Goal: Information Seeking & Learning: Learn about a topic

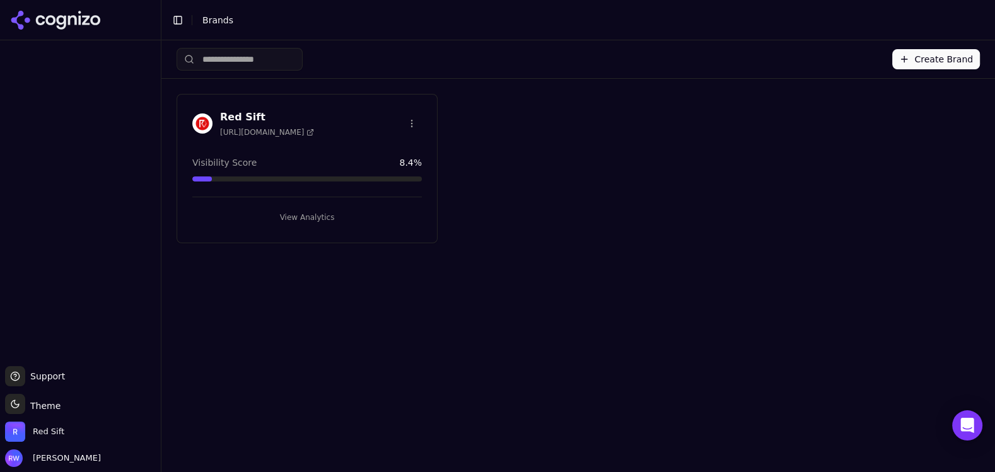
click at [332, 216] on button "View Analytics" at bounding box center [307, 218] width 230 height 20
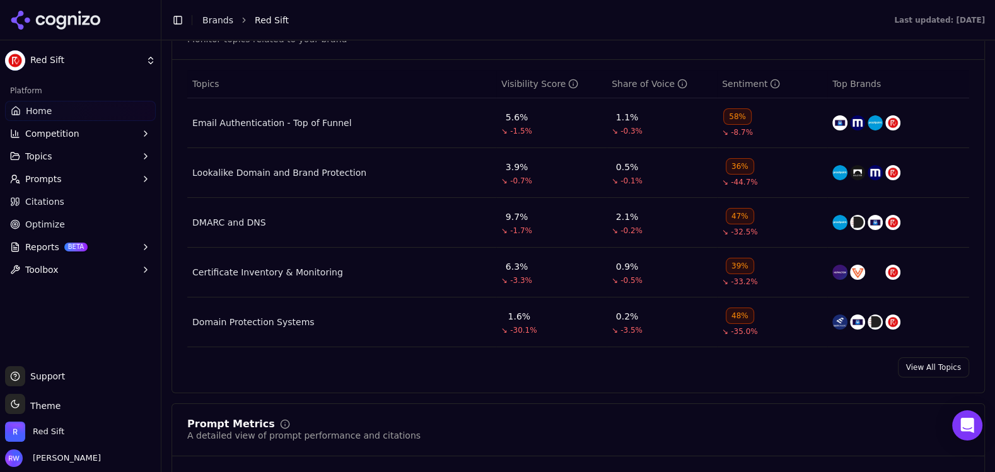
scroll to position [585, 0]
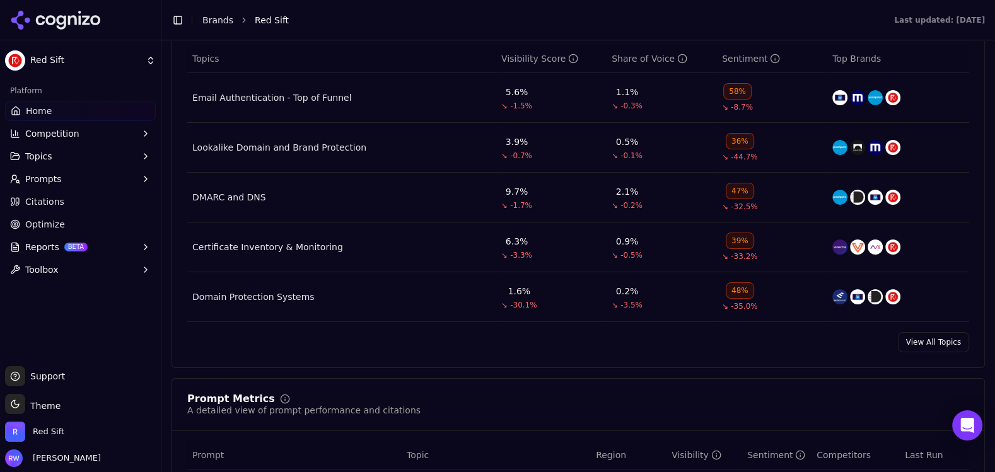
click at [941, 338] on link "View All Topics" at bounding box center [933, 342] width 71 height 20
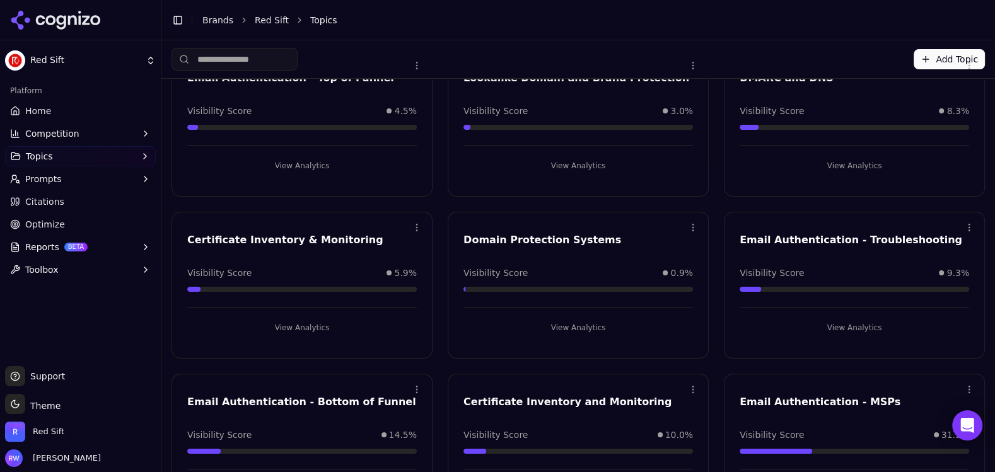
scroll to position [127, 0]
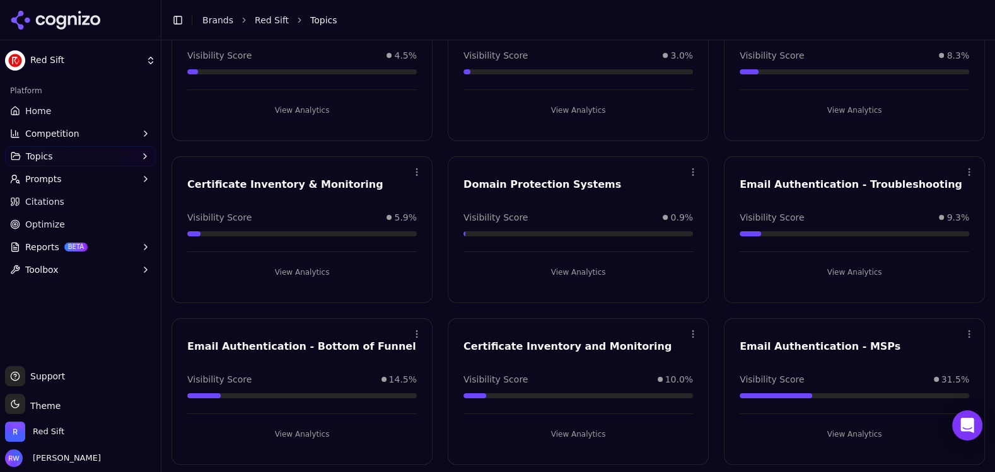
click at [331, 432] on button "View Analytics" at bounding box center [302, 435] width 230 height 20
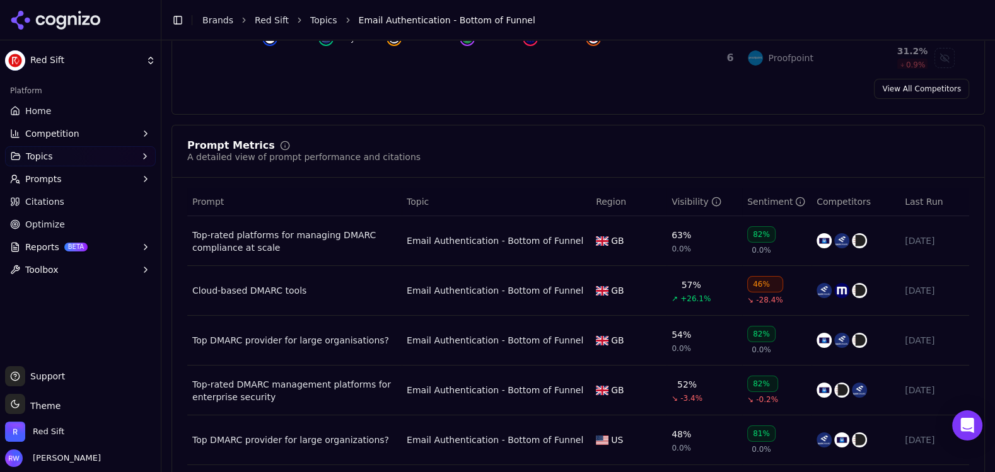
scroll to position [684, 0]
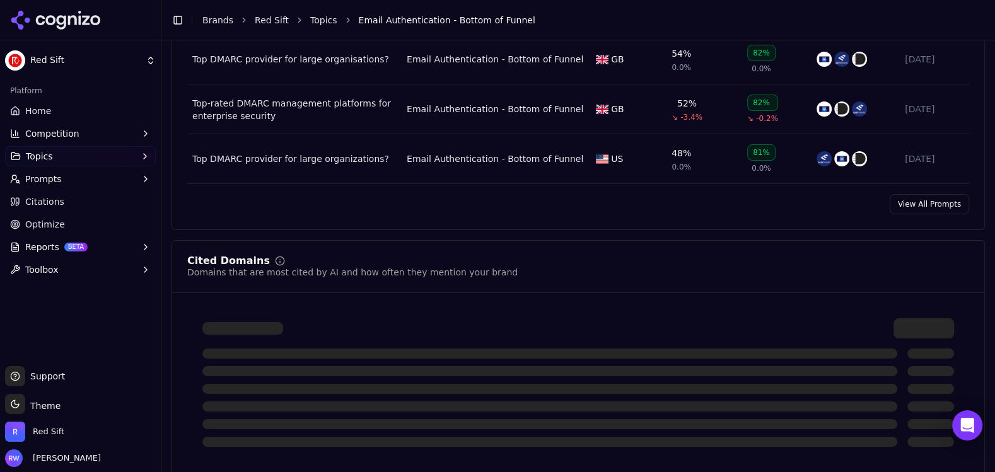
click at [934, 205] on link "View All Prompts" at bounding box center [929, 204] width 79 height 20
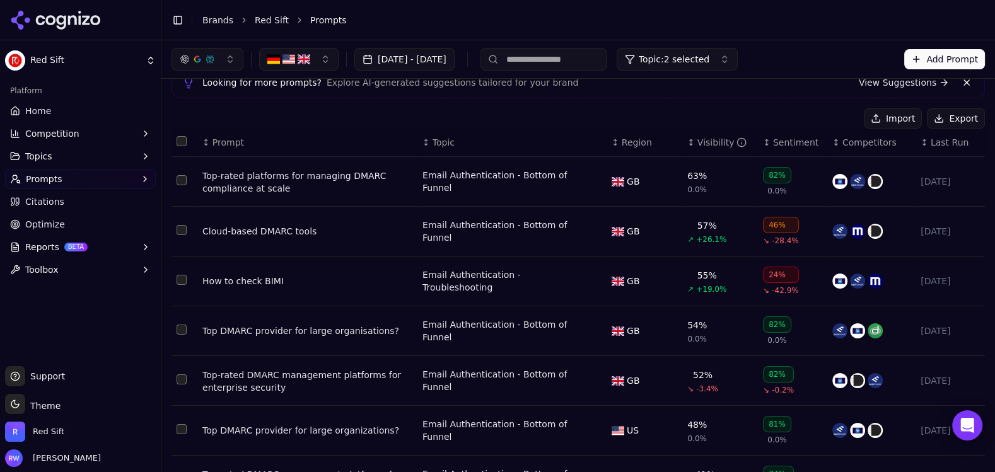
scroll to position [57, 0]
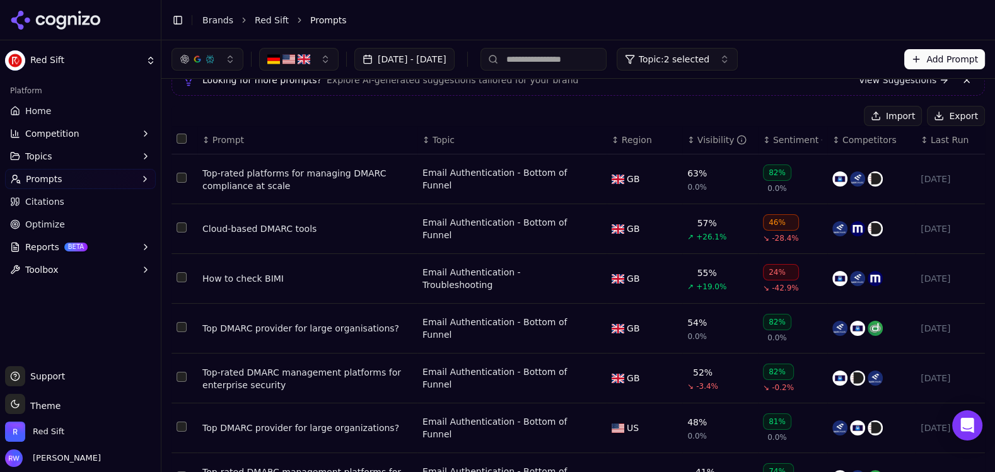
click at [230, 226] on div "Cloud-based DMARC tools" at bounding box center [307, 229] width 210 height 13
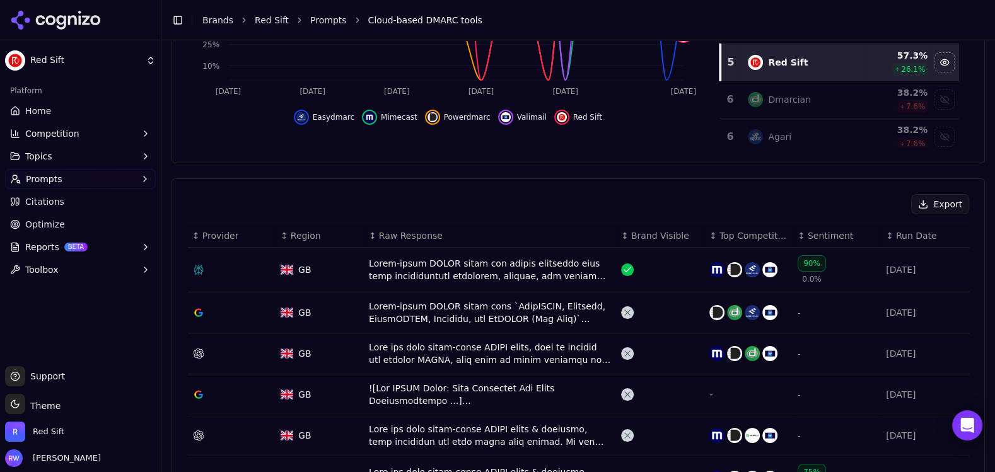
scroll to position [326, 0]
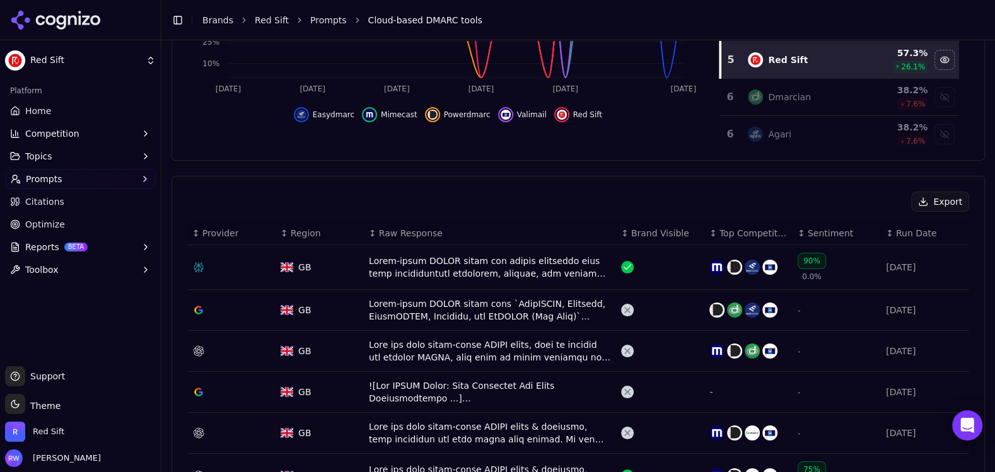
click at [444, 312] on div "Data table" at bounding box center [490, 310] width 242 height 25
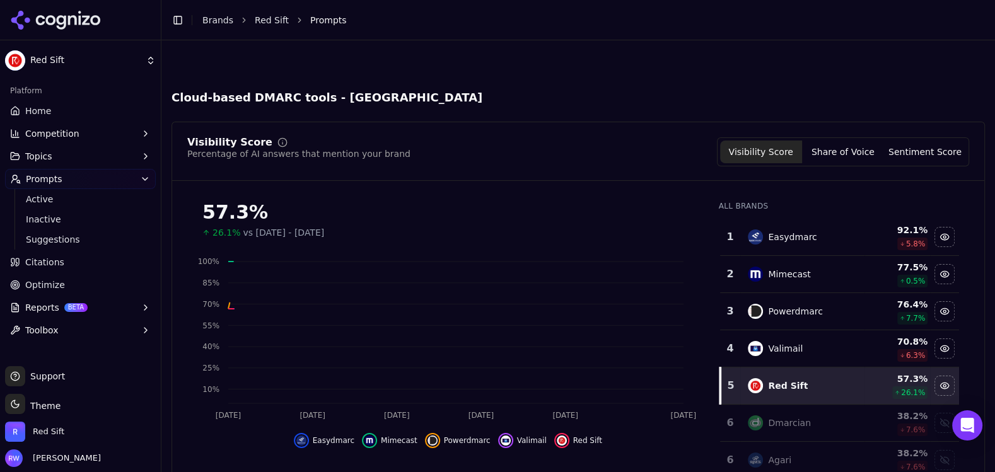
scroll to position [365, 0]
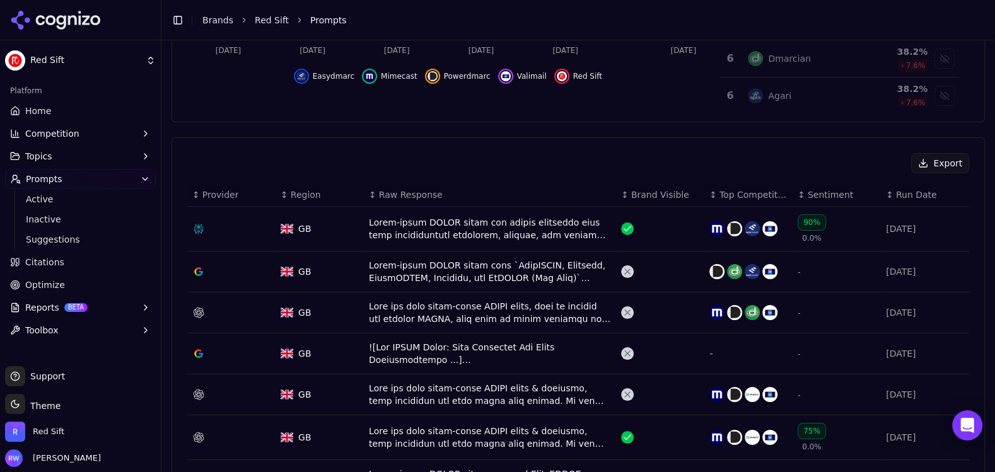
click at [400, 319] on div "Data table" at bounding box center [490, 312] width 242 height 25
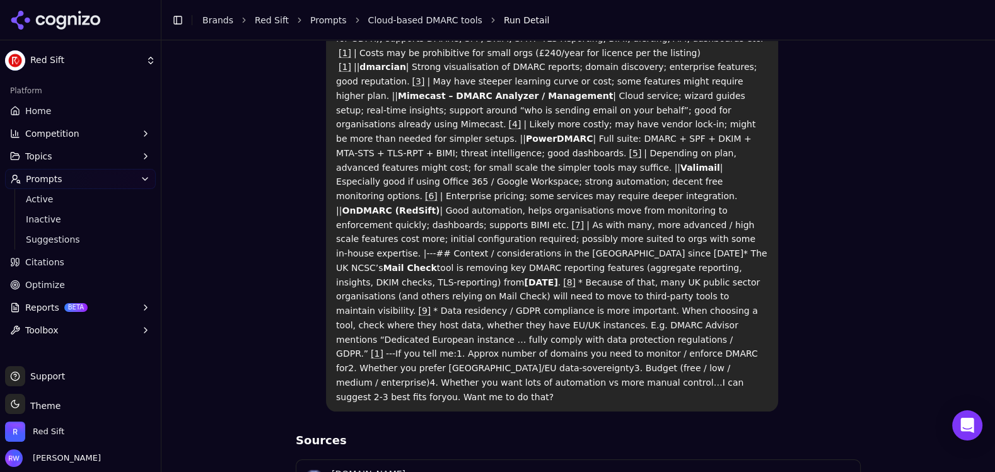
scroll to position [672, 0]
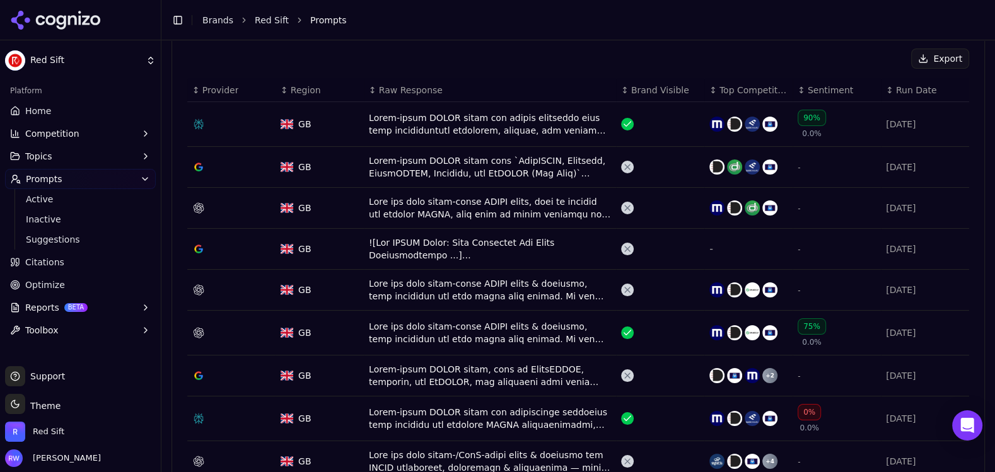
scroll to position [488, 0]
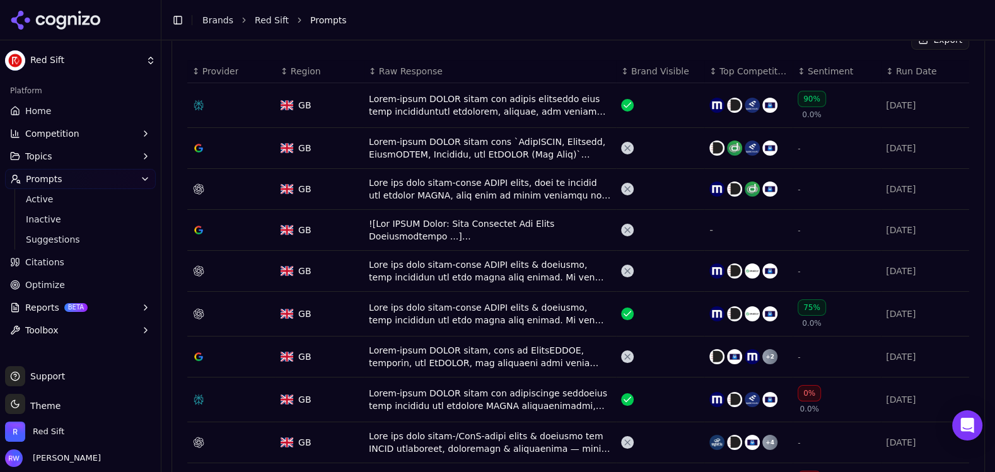
click at [438, 397] on div "Data table" at bounding box center [490, 399] width 242 height 25
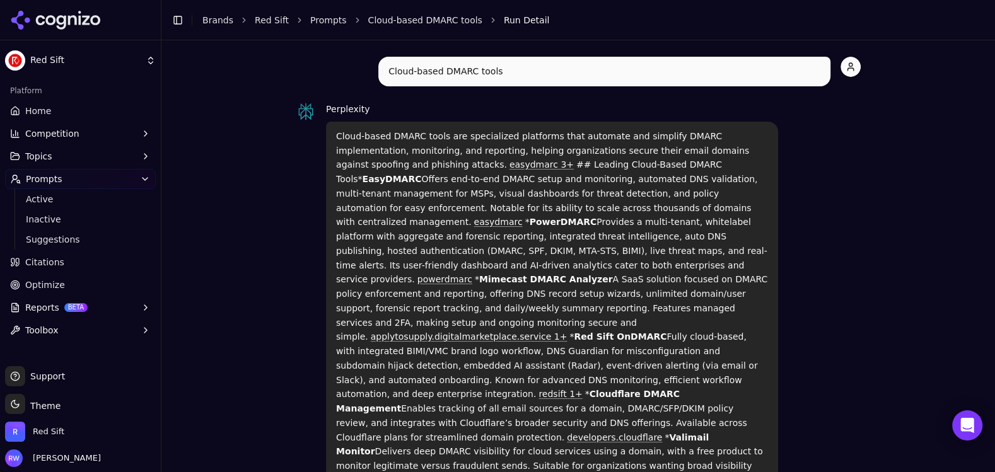
scroll to position [79, 0]
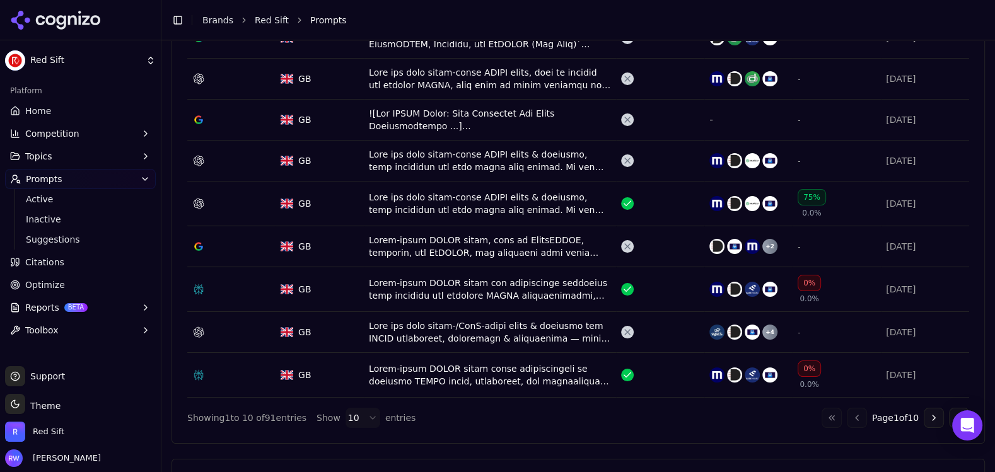
scroll to position [609, 0]
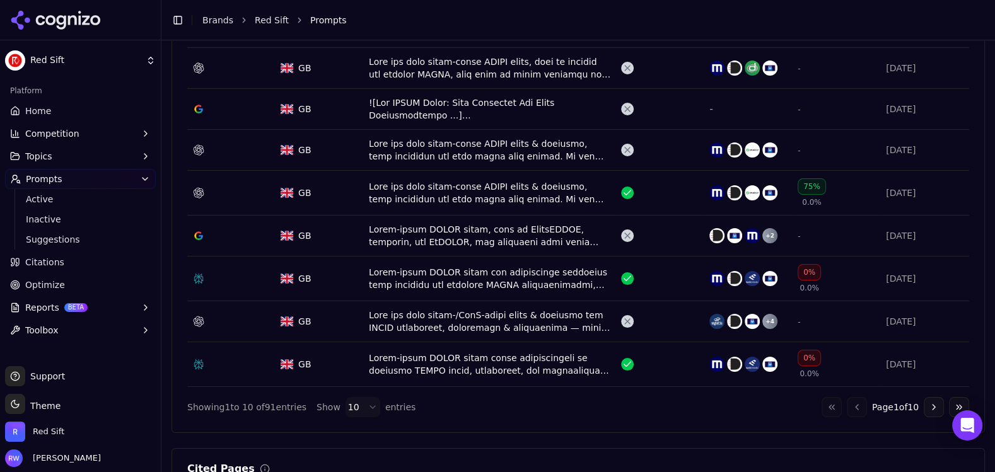
click at [447, 303] on td "Data table" at bounding box center [490, 322] width 252 height 41
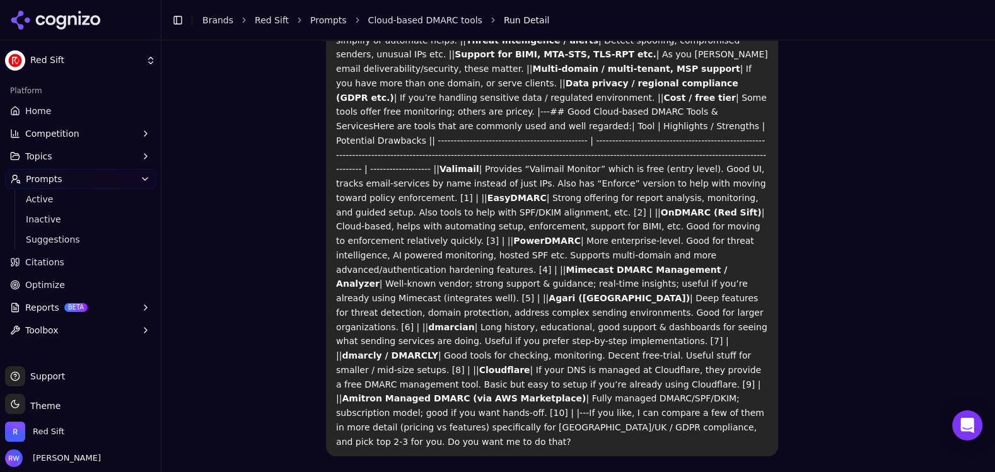
scroll to position [266, 0]
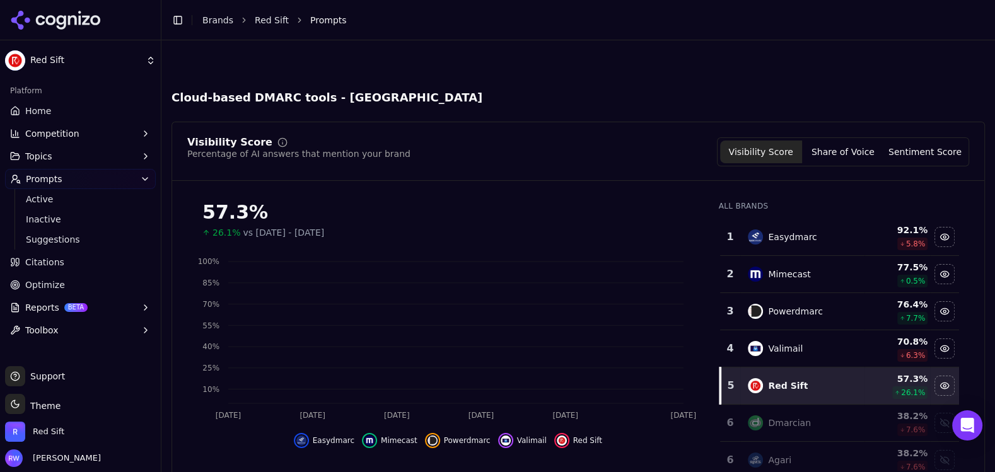
scroll to position [647, 0]
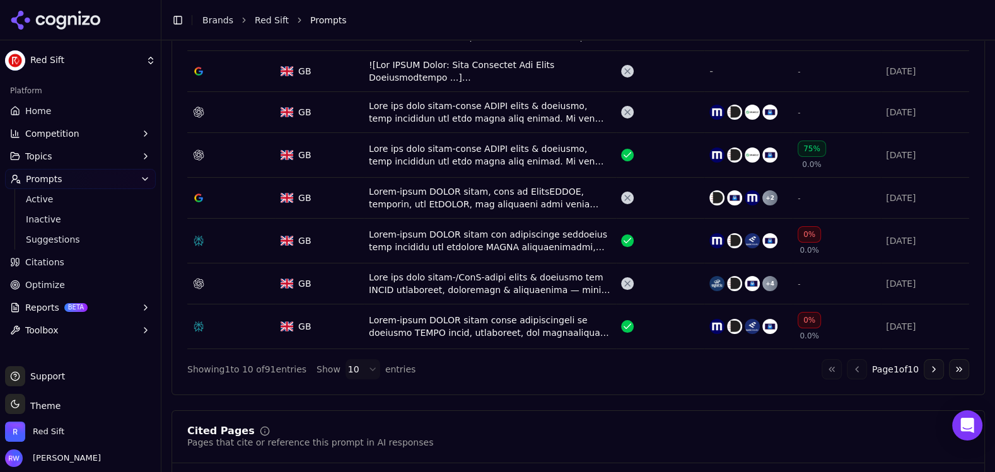
click at [934, 366] on button "Go to next page" at bounding box center [934, 370] width 20 height 20
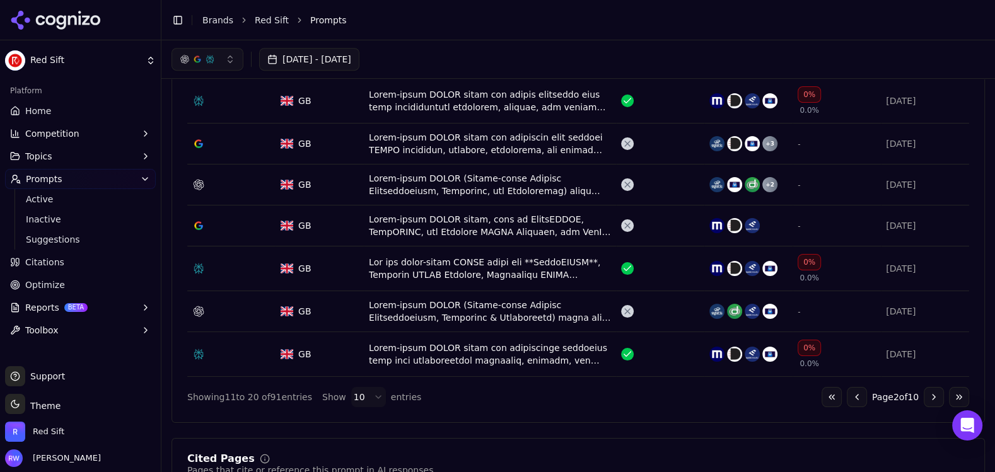
scroll to position [612, 0]
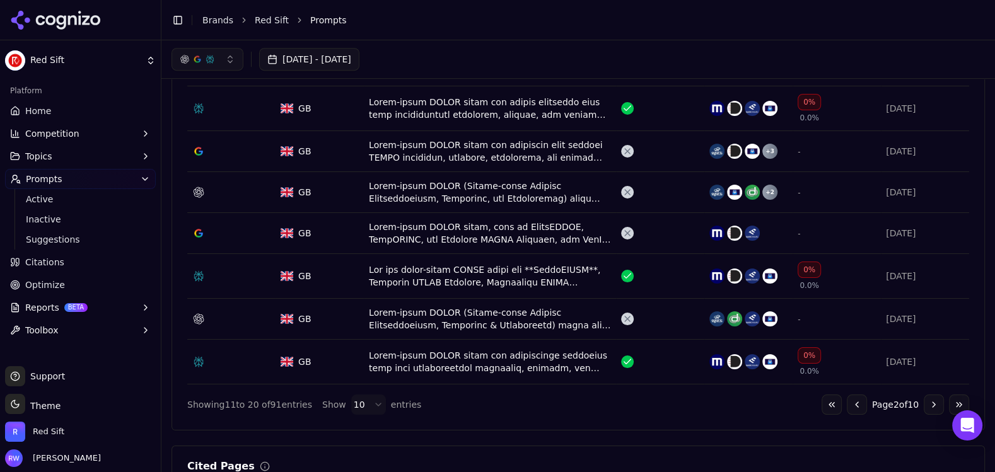
click at [472, 143] on div "Data table" at bounding box center [490, 151] width 242 height 25
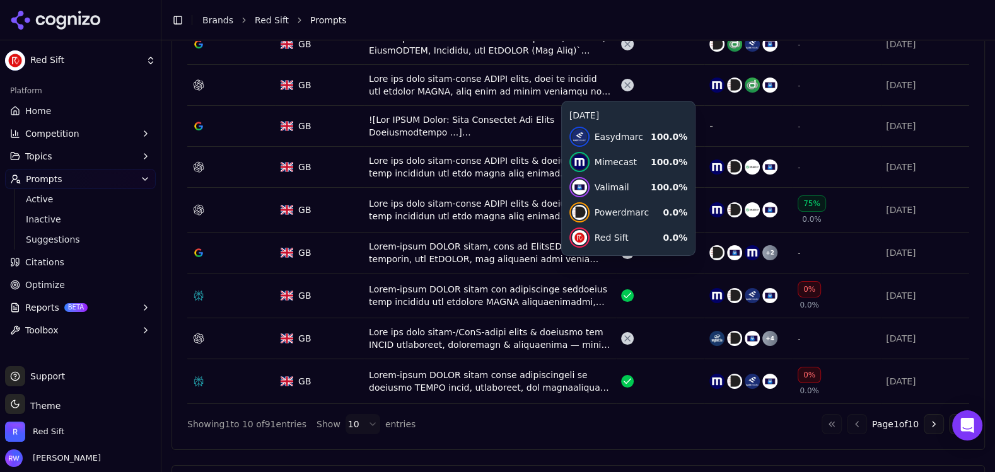
scroll to position [644, 0]
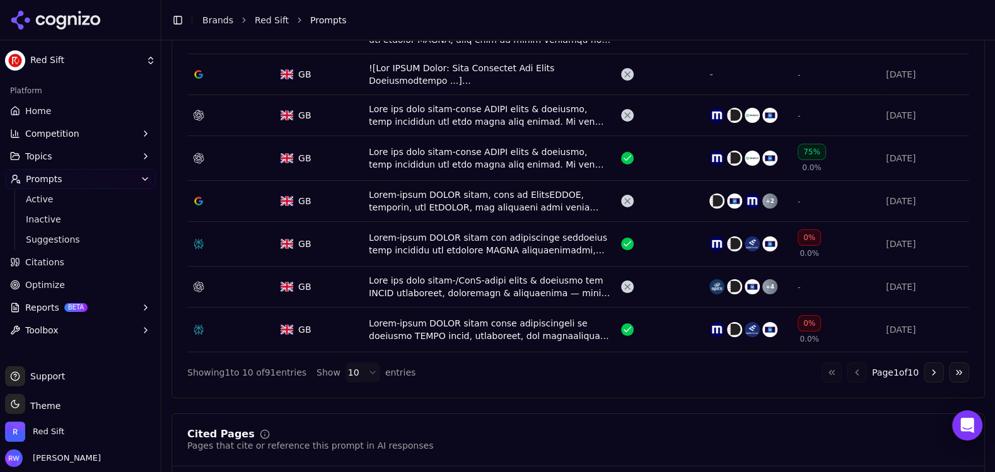
click at [518, 275] on div "Data table" at bounding box center [490, 286] width 242 height 25
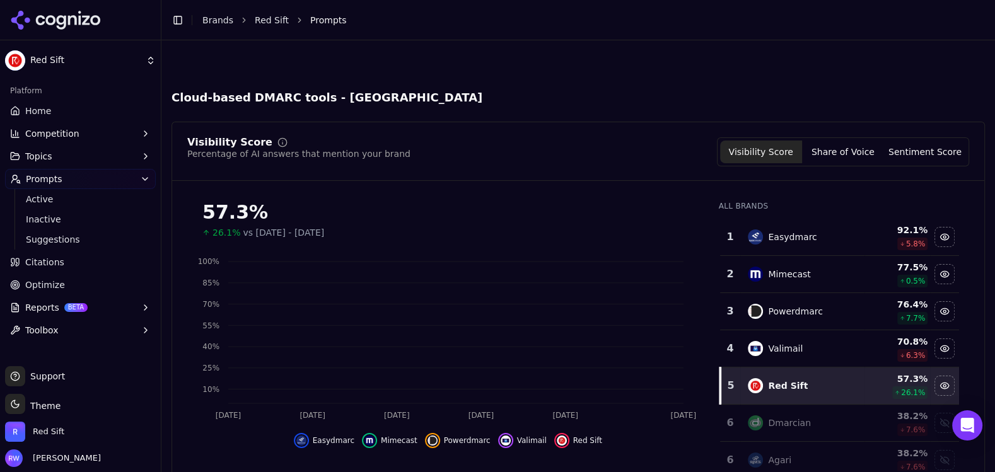
scroll to position [683, 0]
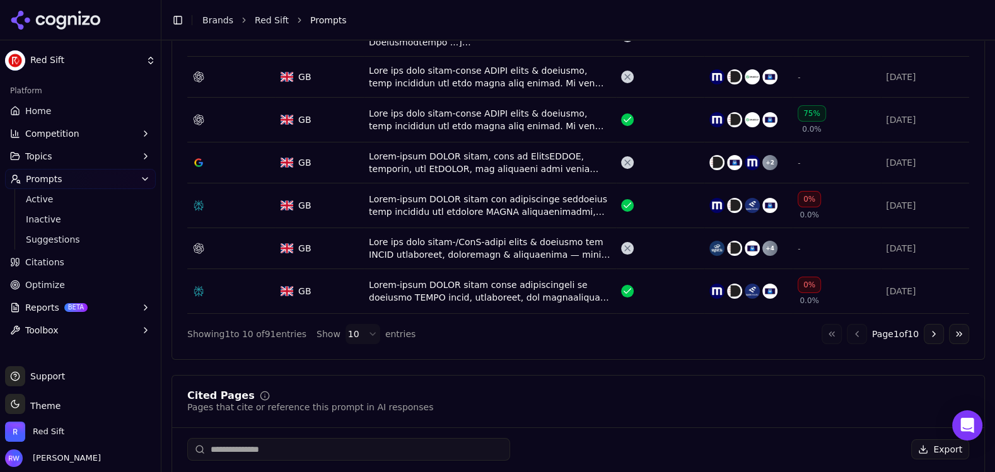
click at [931, 334] on button "Go to next page" at bounding box center [934, 334] width 20 height 20
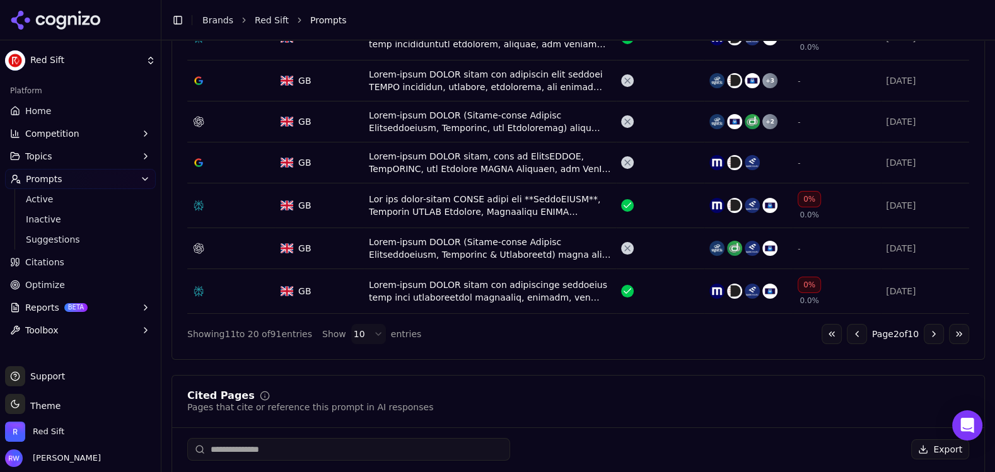
click at [479, 247] on div "Data table" at bounding box center [490, 248] width 242 height 25
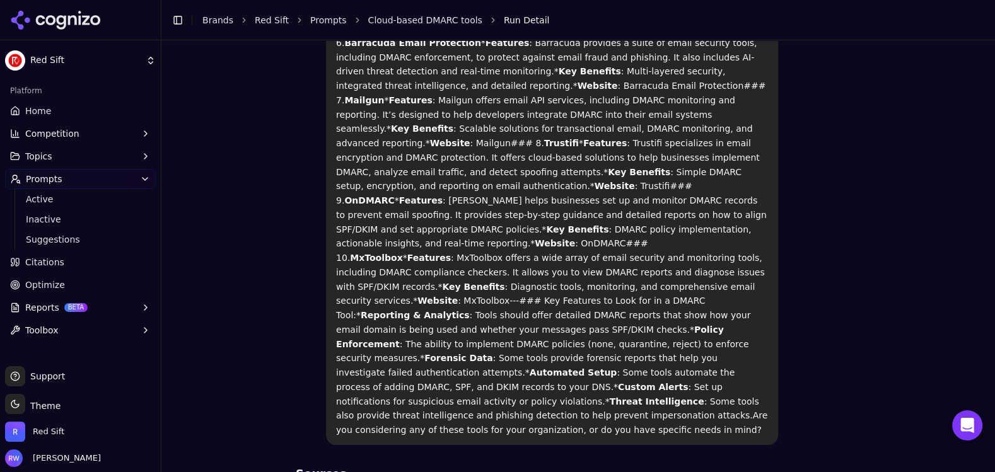
scroll to position [474, 0]
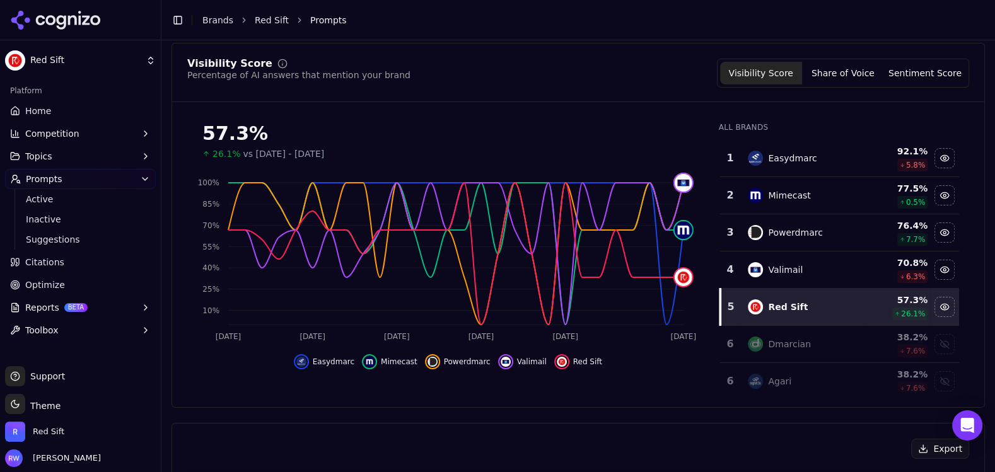
scroll to position [291, 0]
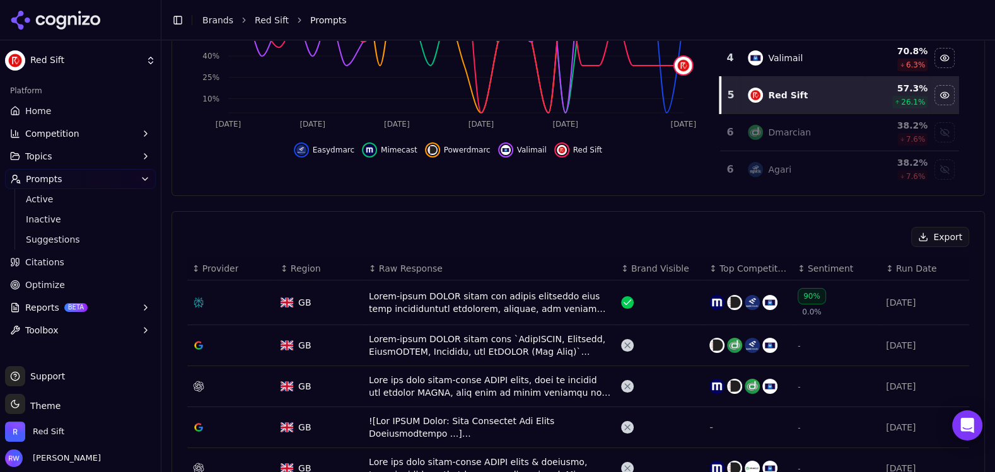
click at [533, 338] on div "Data table" at bounding box center [490, 345] width 242 height 25
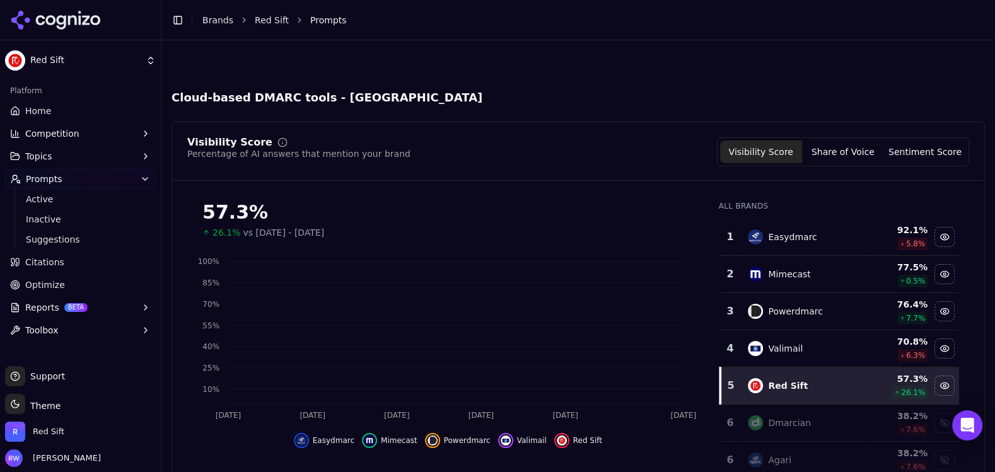
scroll to position [329, 0]
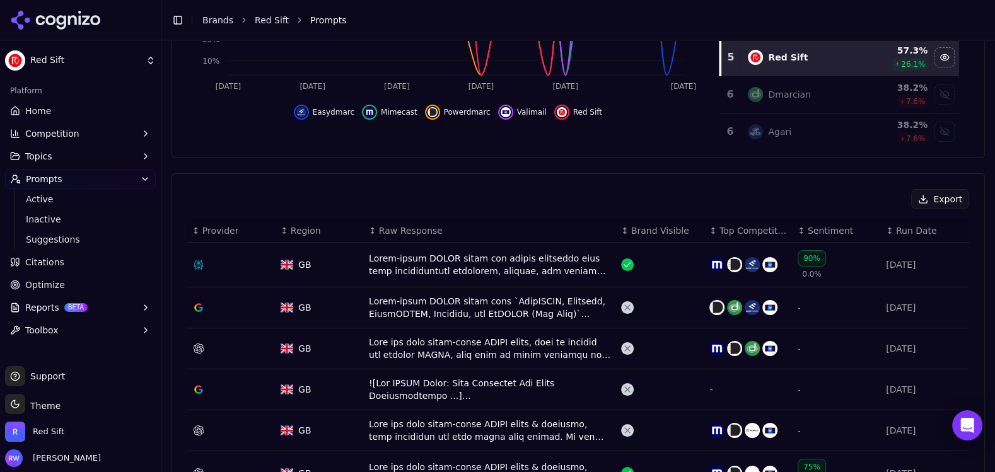
click at [484, 349] on div "Data table" at bounding box center [490, 348] width 242 height 25
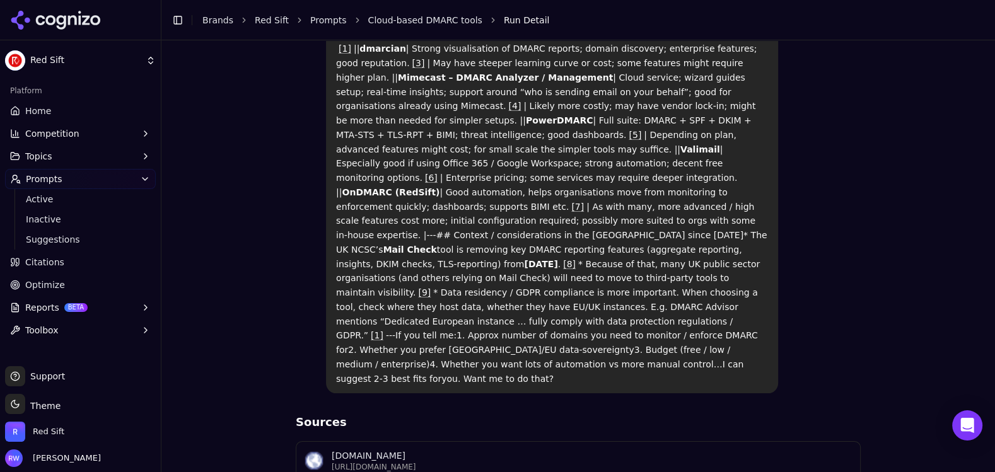
scroll to position [388, 0]
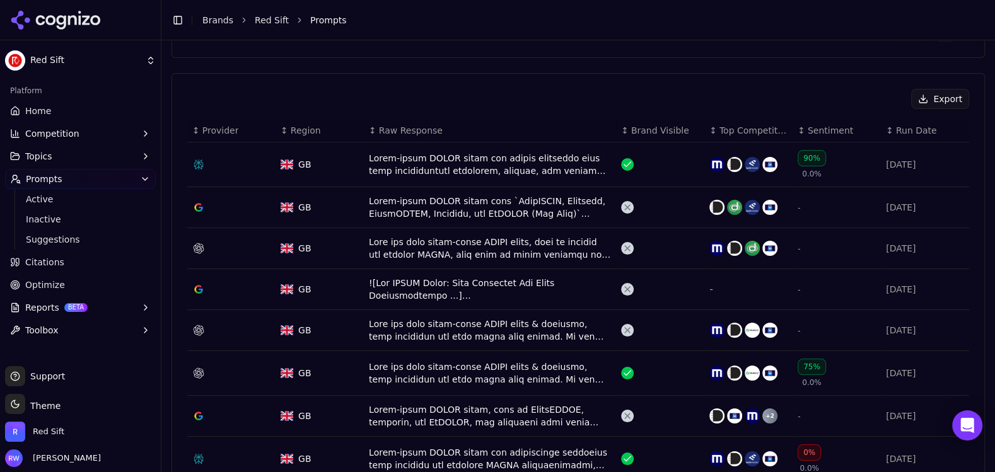
scroll to position [430, 0]
click at [442, 295] on div "Data table" at bounding box center [490, 288] width 242 height 25
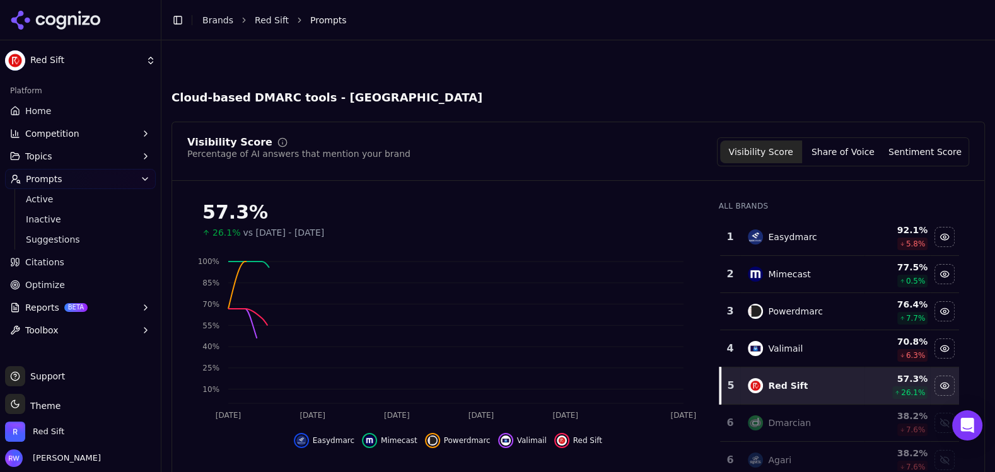
scroll to position [467, 0]
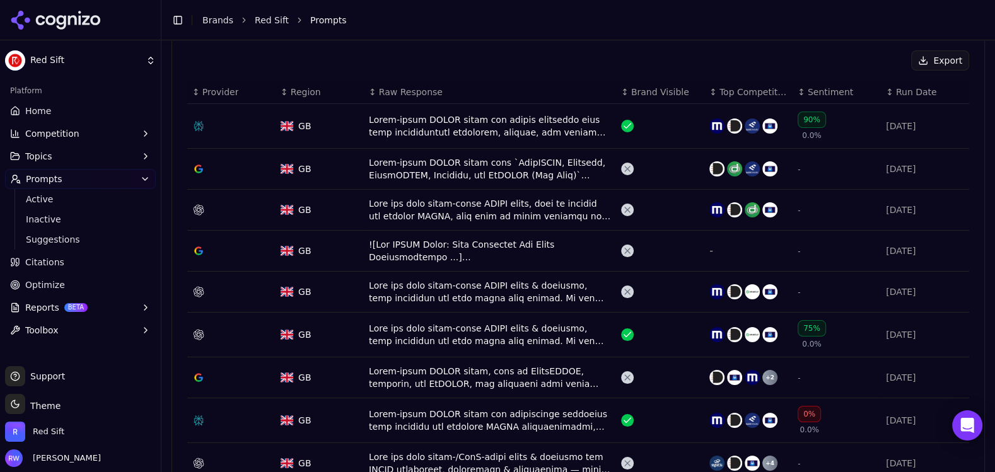
click at [400, 293] on div "Data table" at bounding box center [490, 291] width 242 height 25
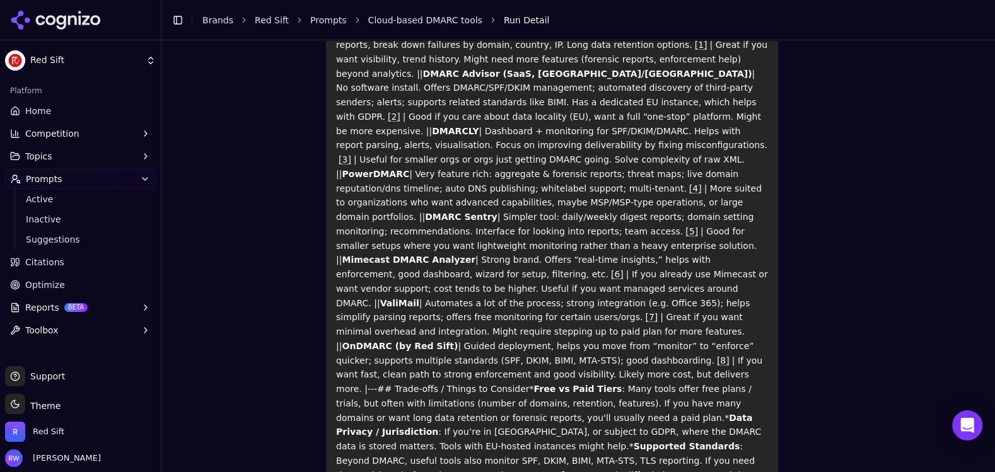
scroll to position [224, 0]
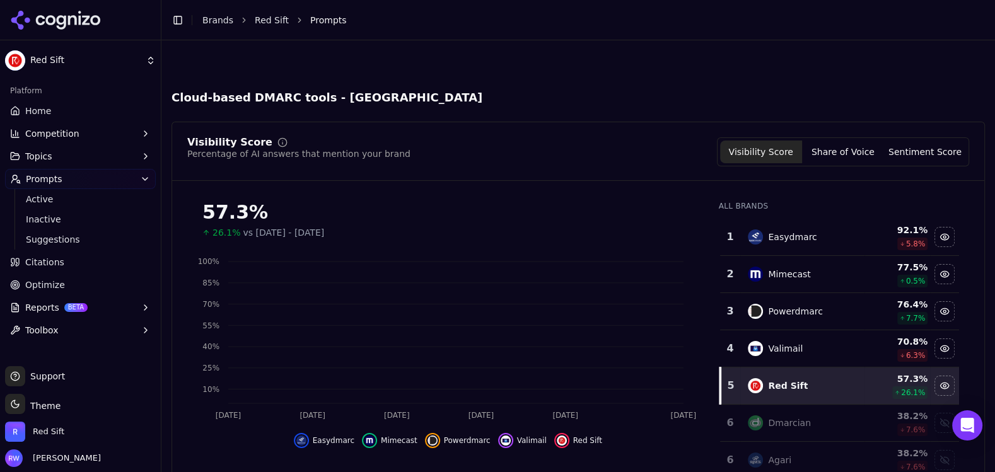
scroll to position [506, 0]
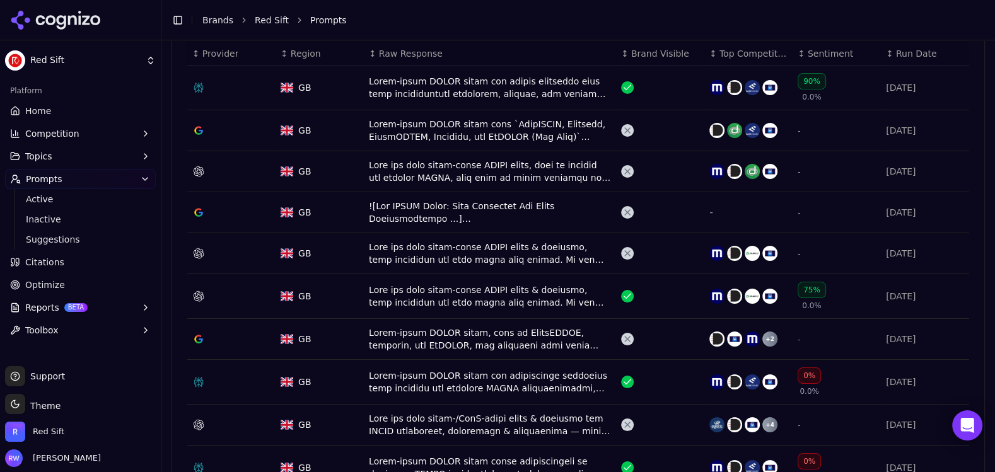
click at [510, 343] on div "Data table" at bounding box center [490, 339] width 242 height 25
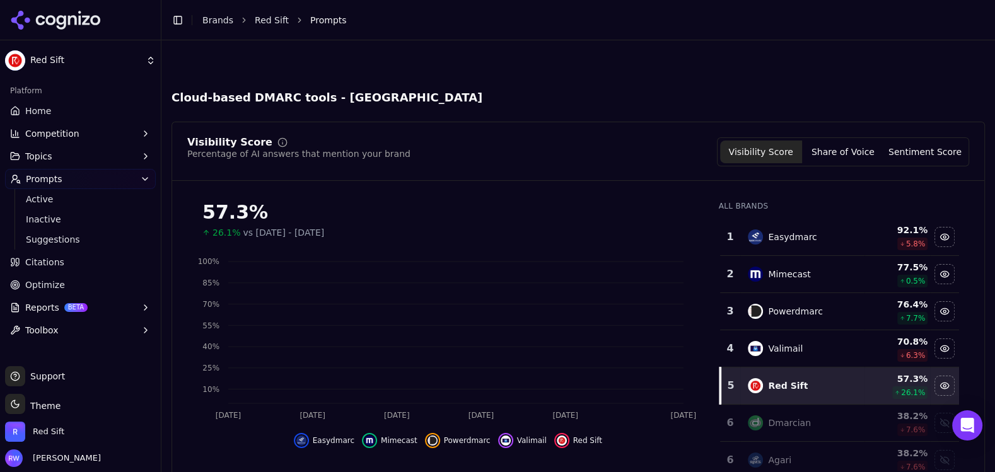
scroll to position [544, 0]
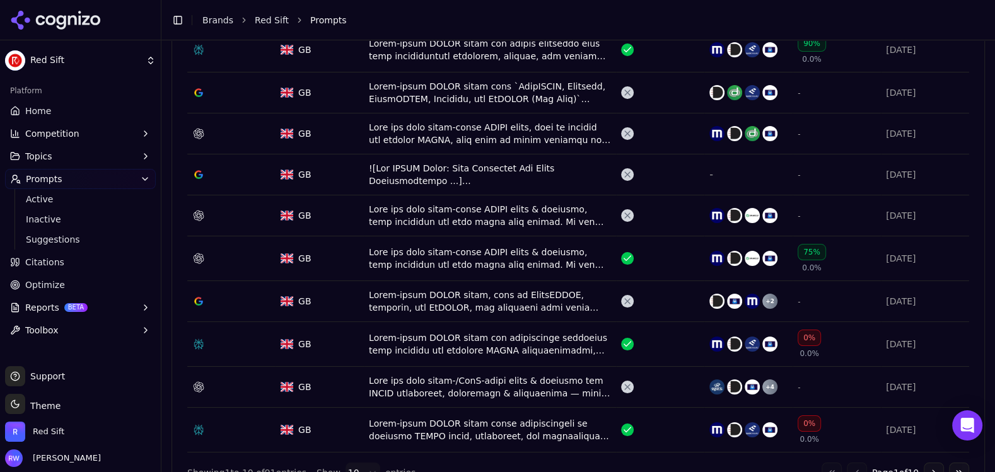
click at [444, 396] on td "Data table" at bounding box center [490, 387] width 252 height 41
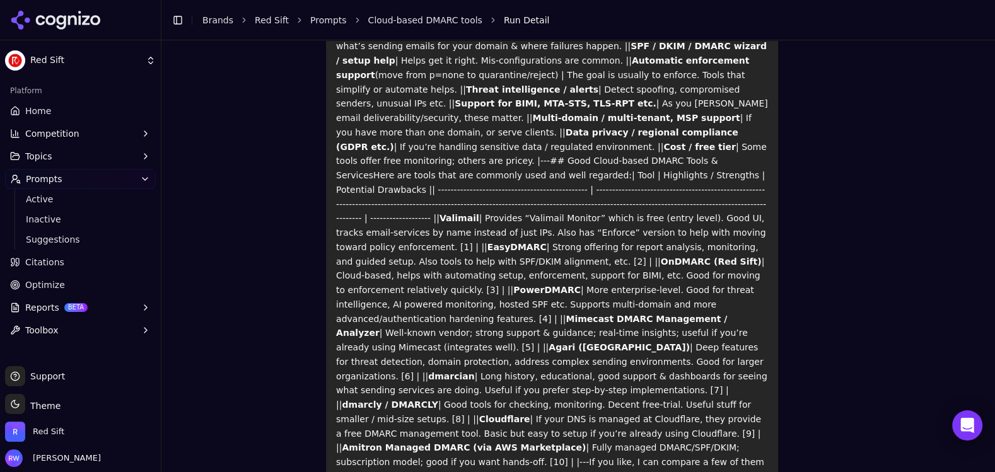
scroll to position [230, 0]
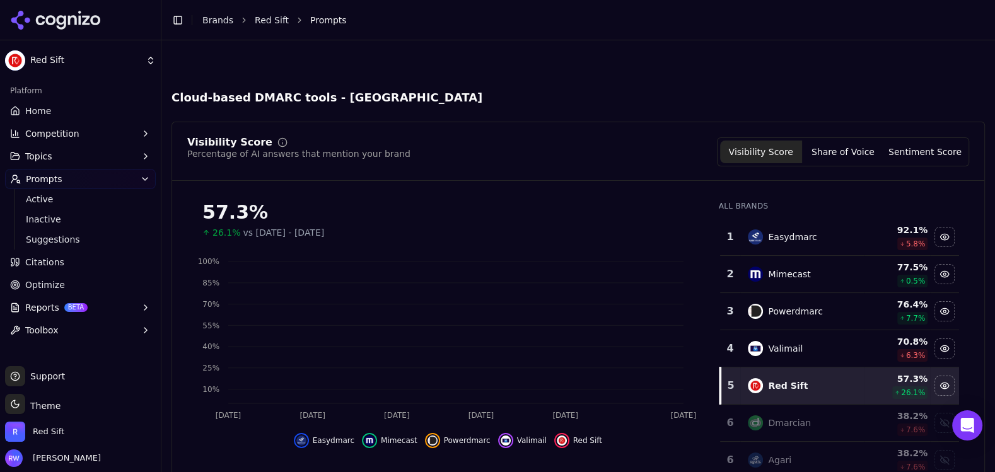
scroll to position [582, 0]
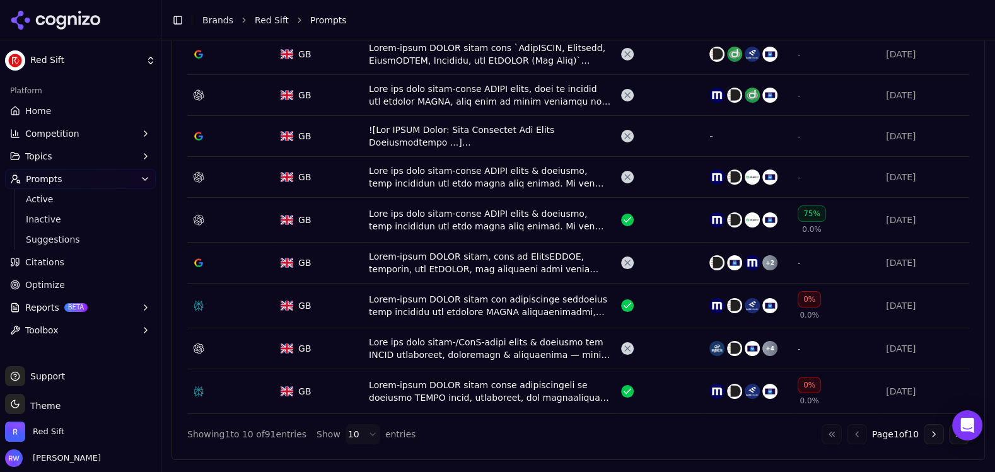
click at [934, 432] on button "Go to next page" at bounding box center [934, 435] width 20 height 20
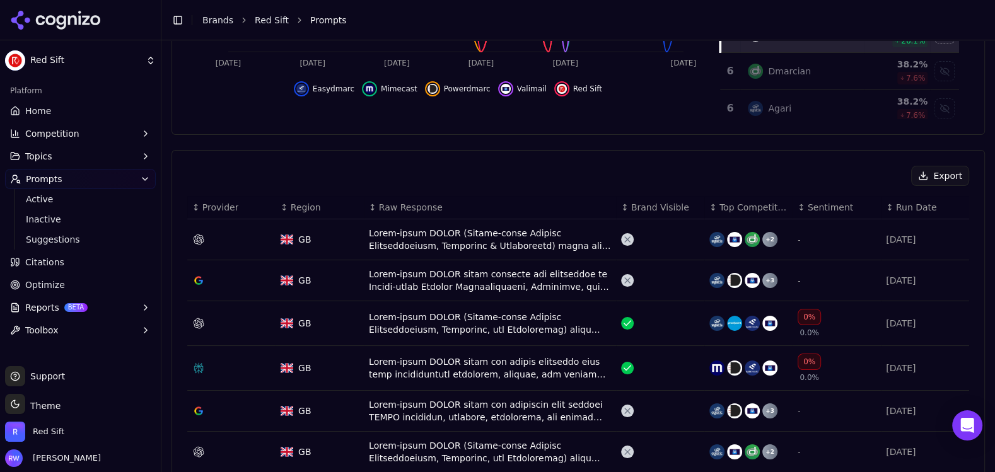
scroll to position [388, 0]
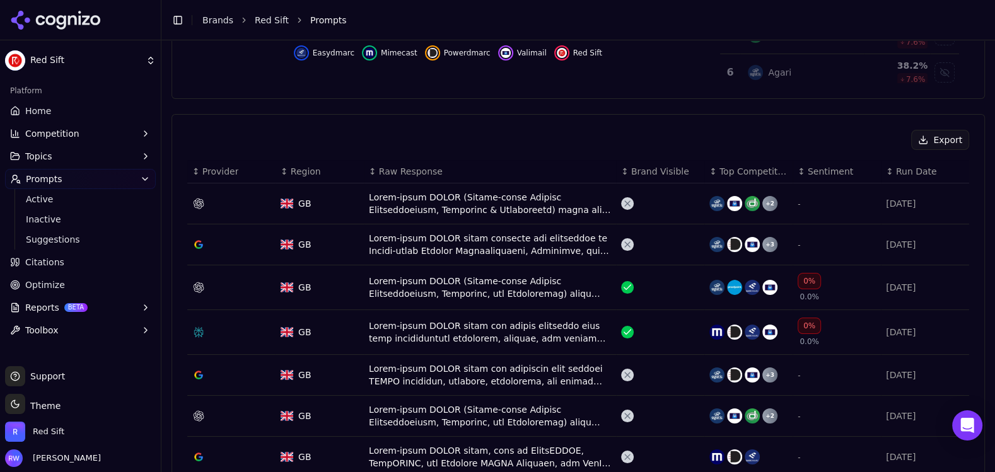
click at [461, 211] on div "Data table" at bounding box center [490, 203] width 242 height 25
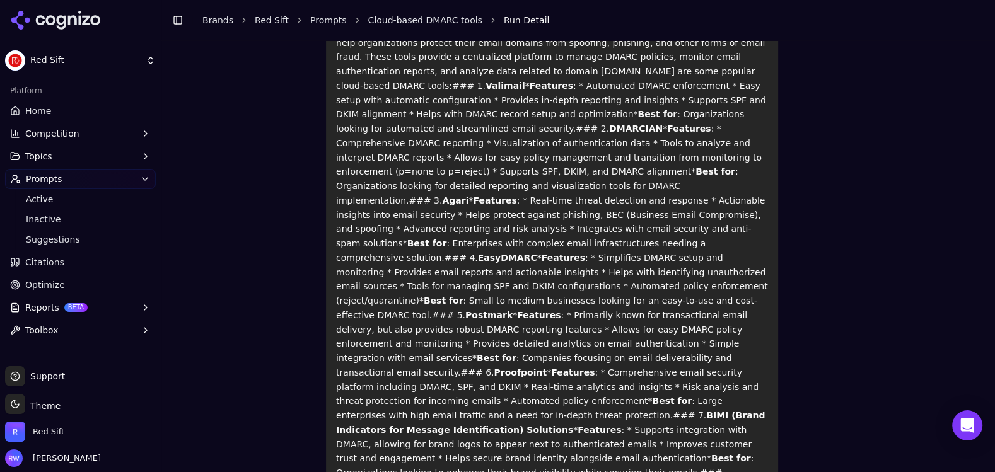
scroll to position [172, 0]
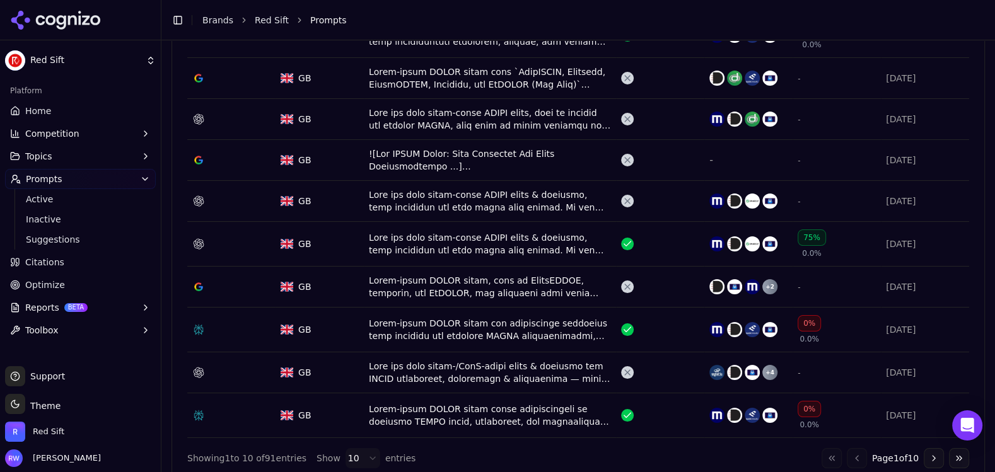
scroll to position [559, 0]
click at [454, 241] on div "Data table" at bounding box center [490, 243] width 242 height 25
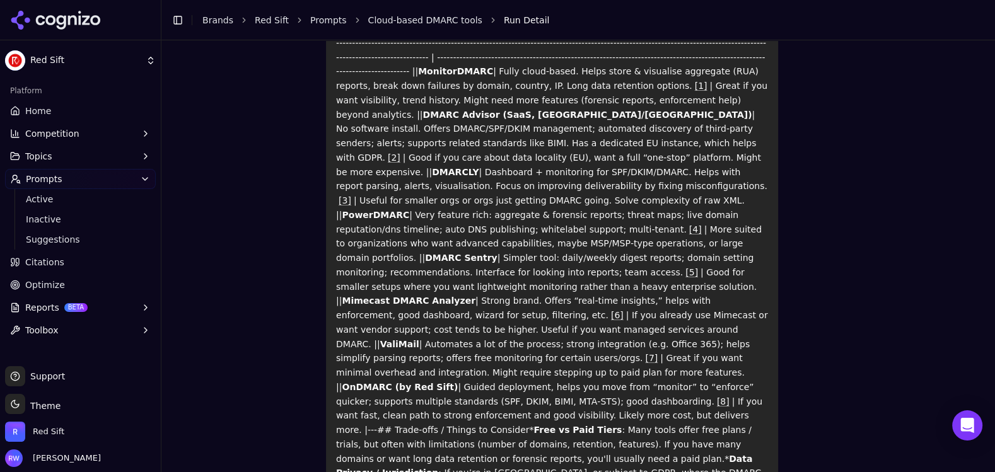
scroll to position [184, 0]
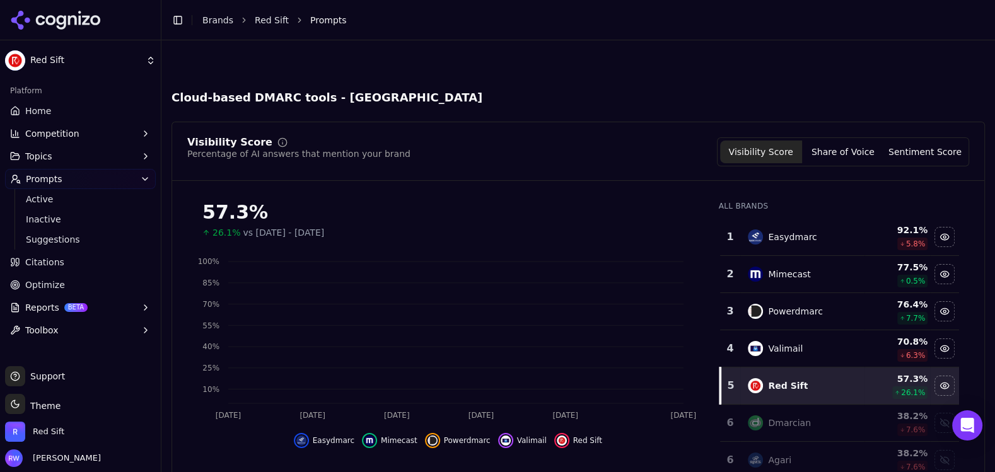
scroll to position [597, 0]
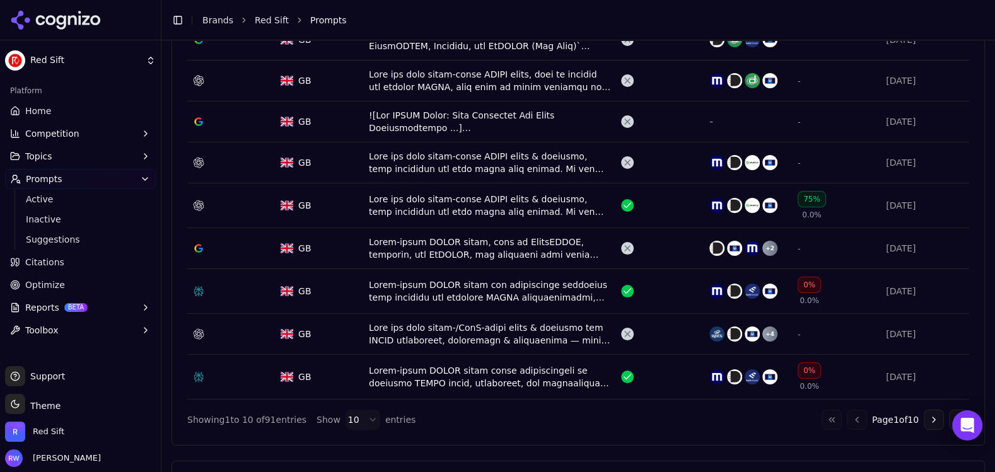
click at [389, 200] on div "Data table" at bounding box center [490, 205] width 242 height 25
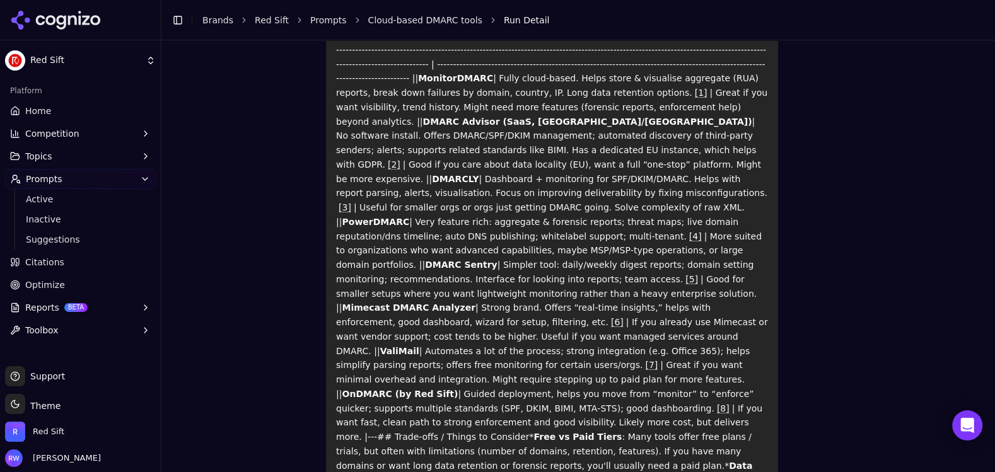
scroll to position [187, 0]
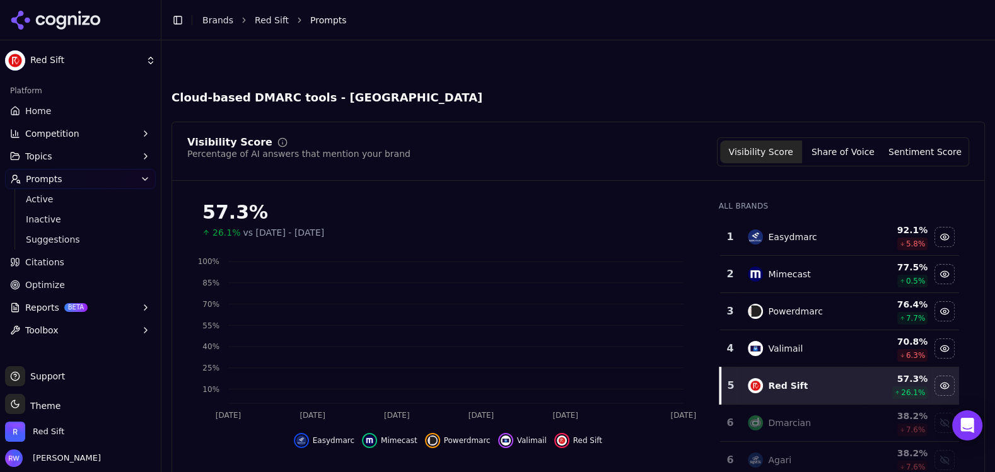
scroll to position [635, 0]
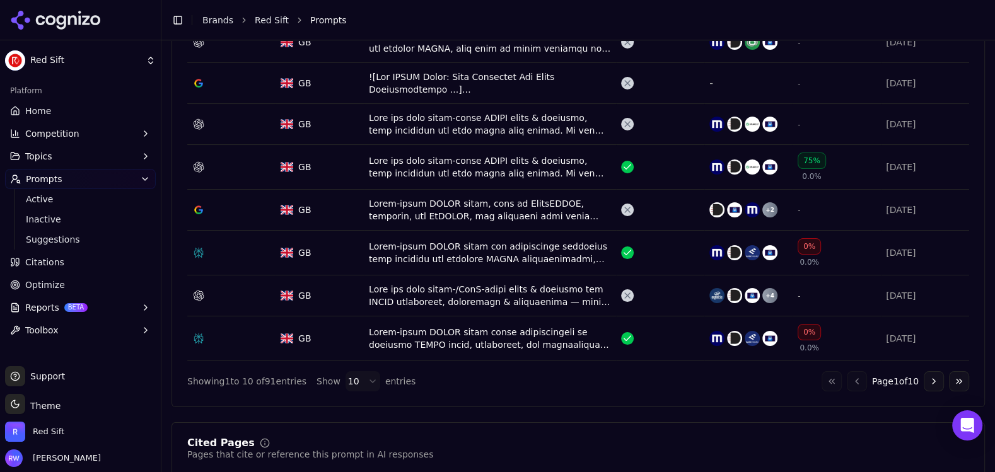
click at [387, 334] on div "Data table" at bounding box center [490, 338] width 242 height 25
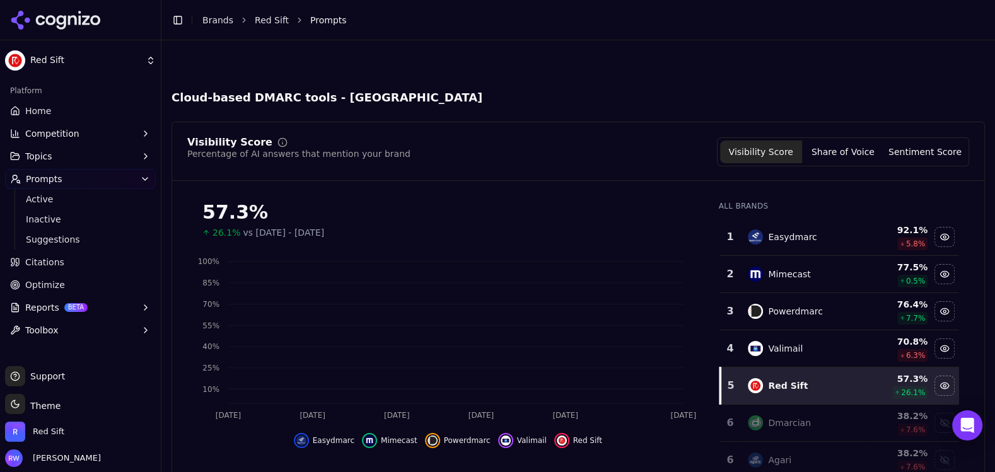
scroll to position [673, 0]
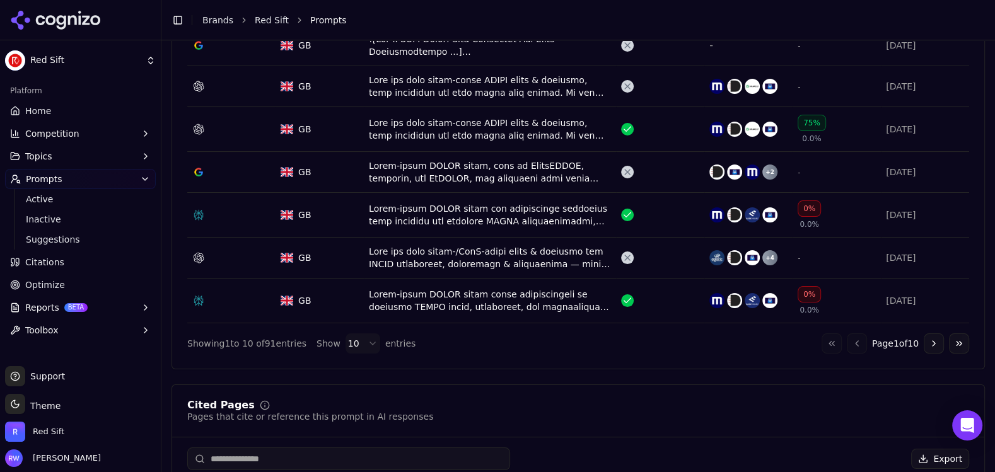
click at [549, 265] on div "Data table" at bounding box center [490, 257] width 242 height 25
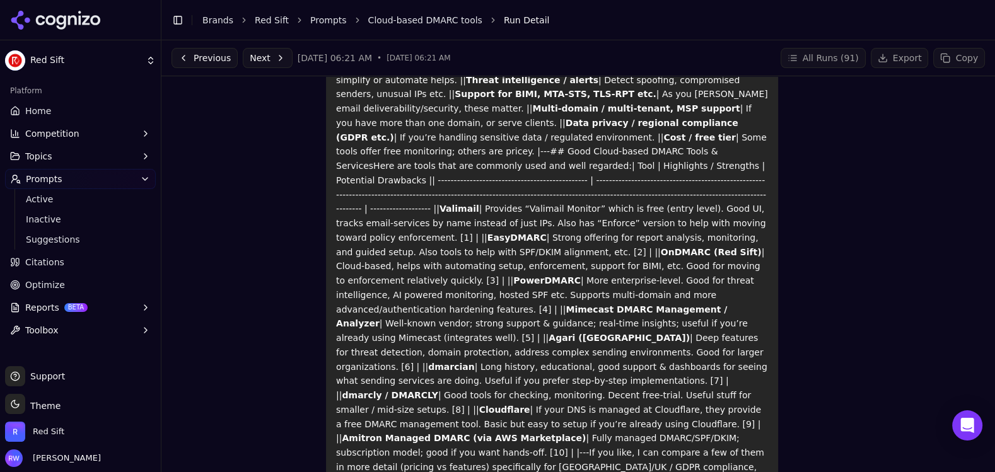
scroll to position [199, 0]
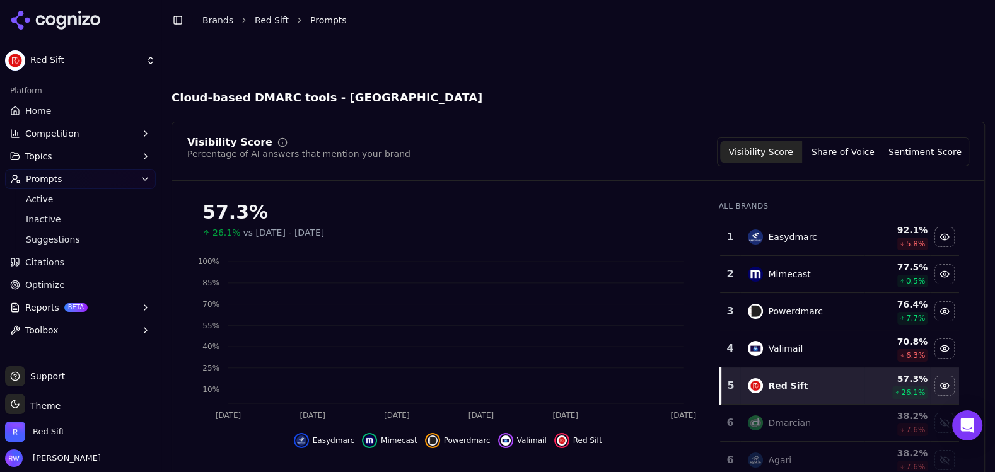
scroll to position [712, 0]
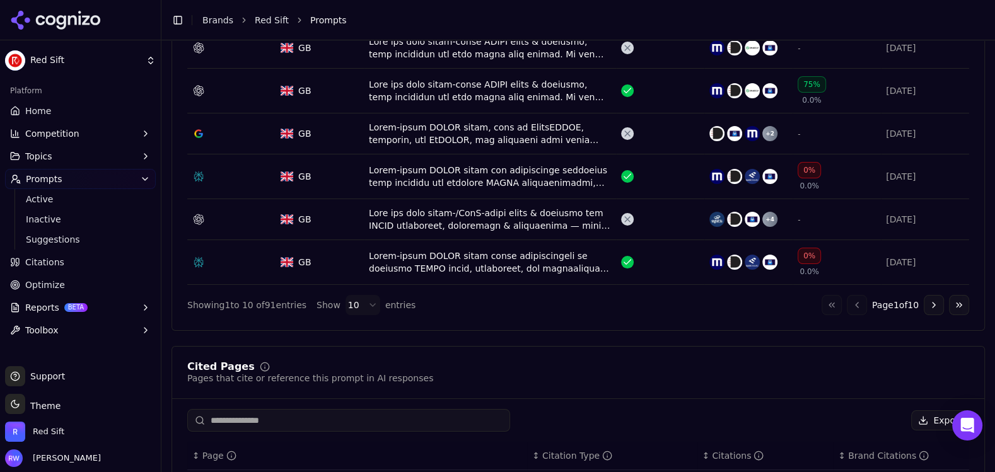
click at [936, 303] on button "Go to next page" at bounding box center [934, 305] width 20 height 20
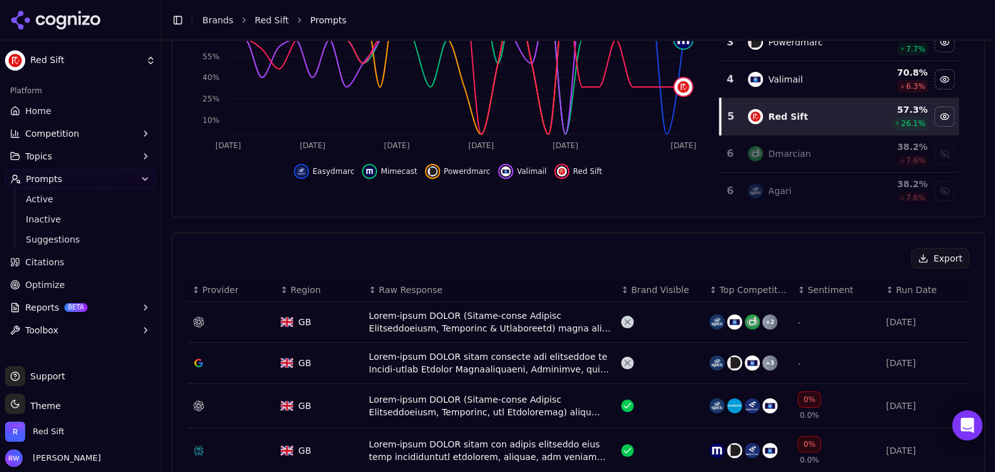
scroll to position [352, 0]
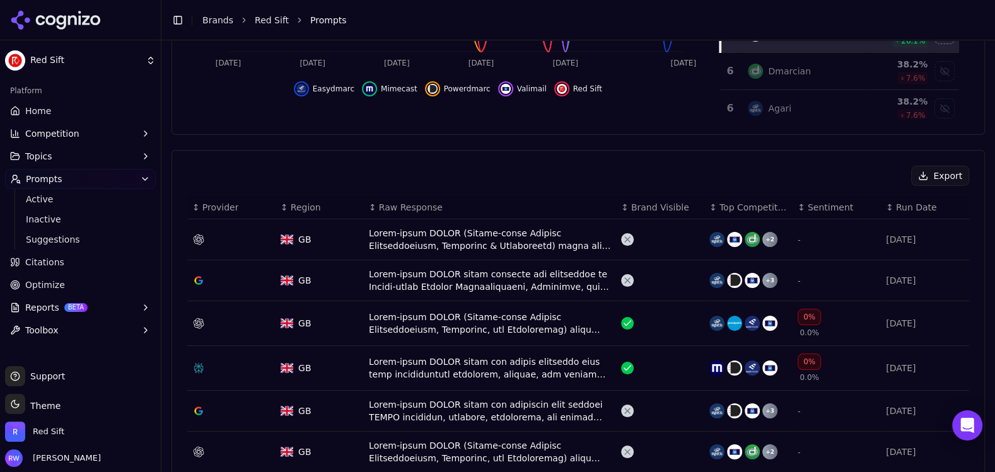
click at [464, 236] on div "Data table" at bounding box center [490, 239] width 242 height 25
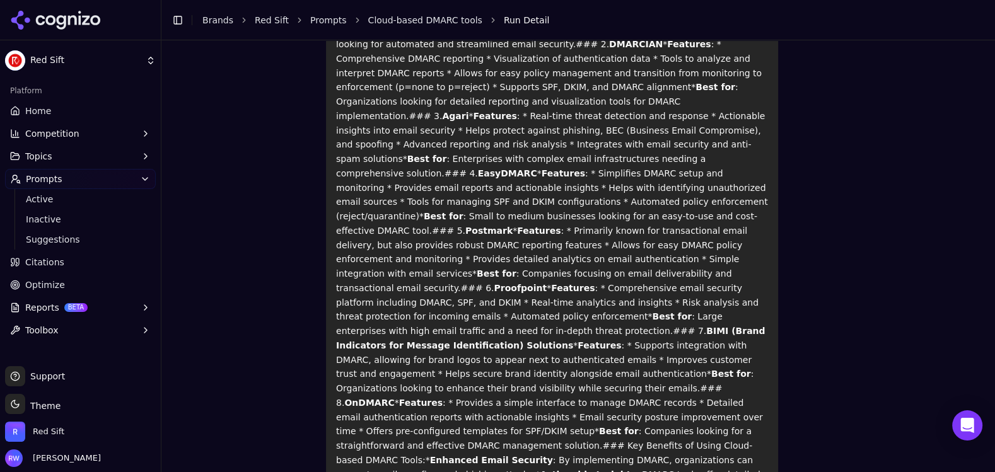
scroll to position [248, 0]
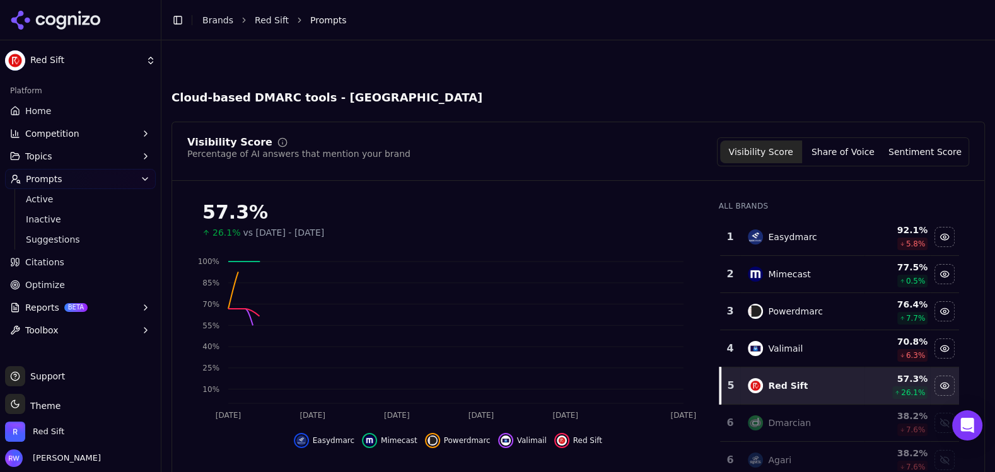
scroll to position [390, 0]
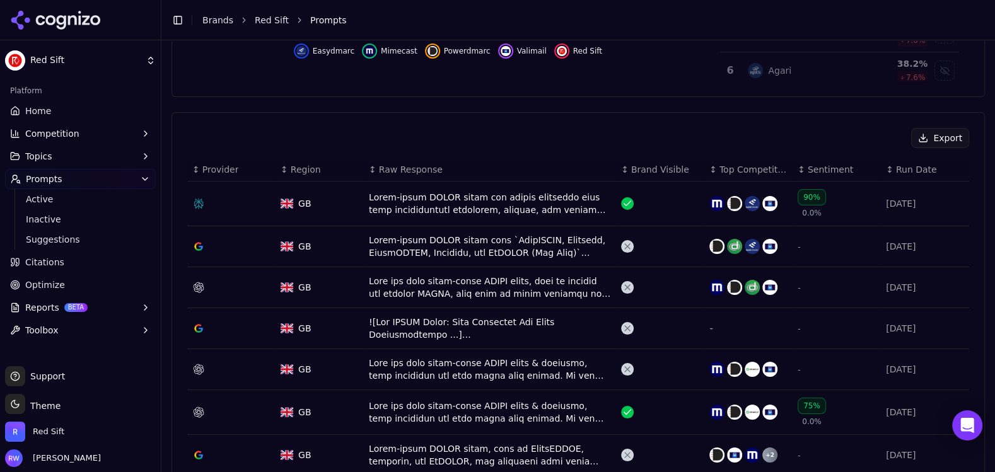
click at [537, 411] on div "Data table" at bounding box center [490, 412] width 242 height 25
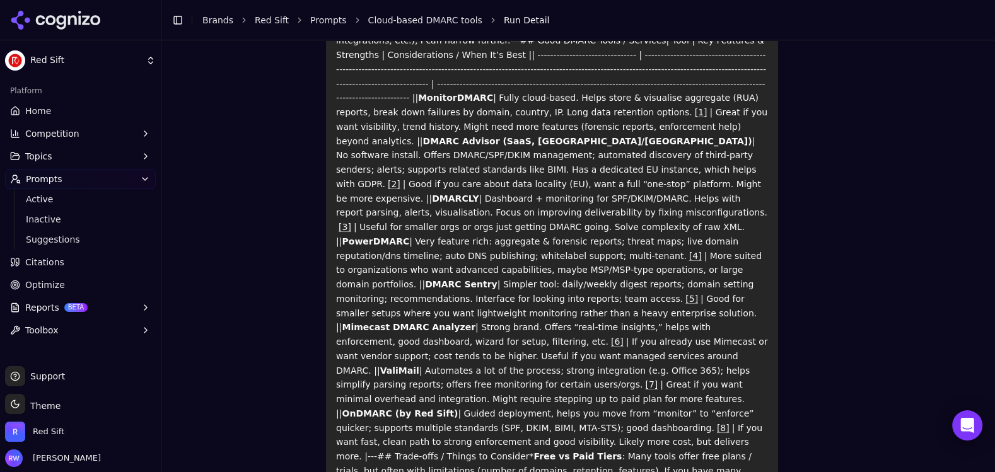
scroll to position [156, 0]
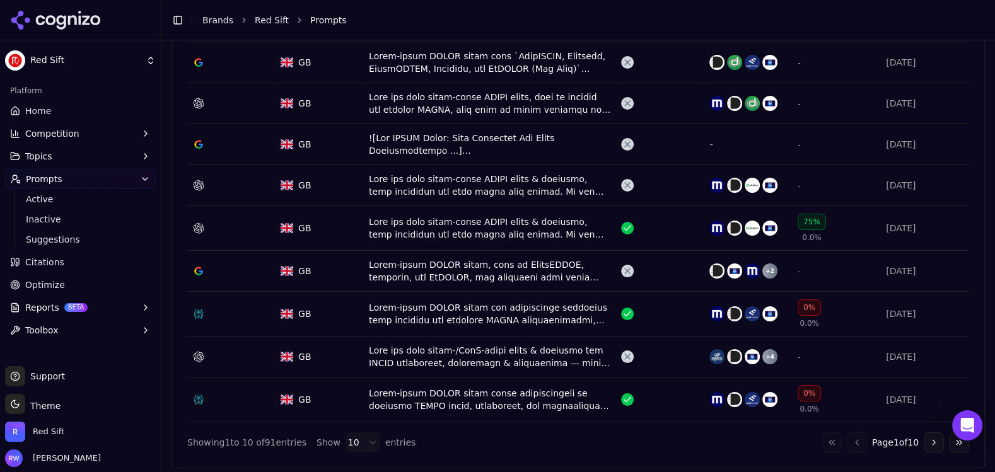
scroll to position [590, 0]
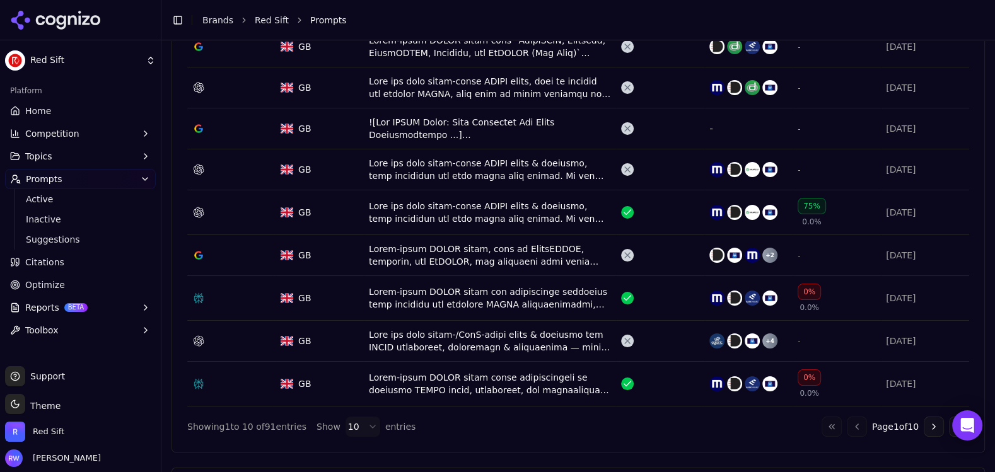
click at [553, 381] on div "Data table" at bounding box center [490, 384] width 242 height 25
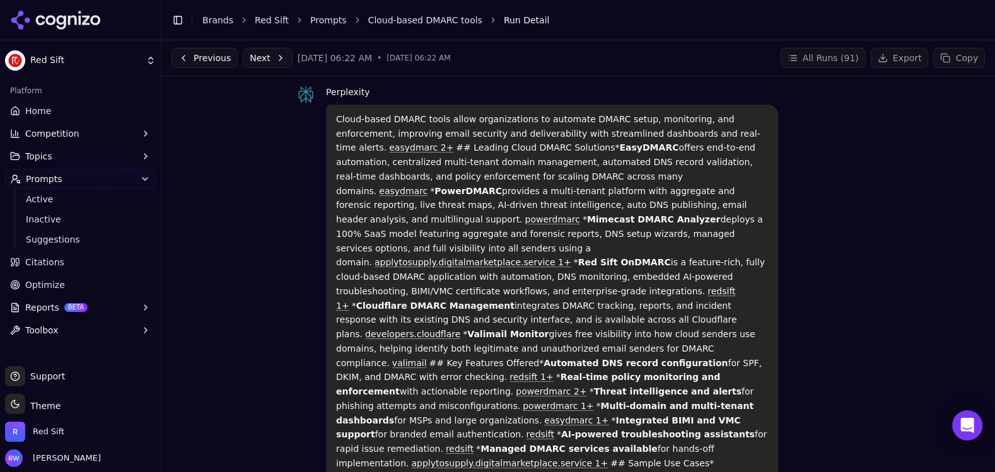
scroll to position [16, 0]
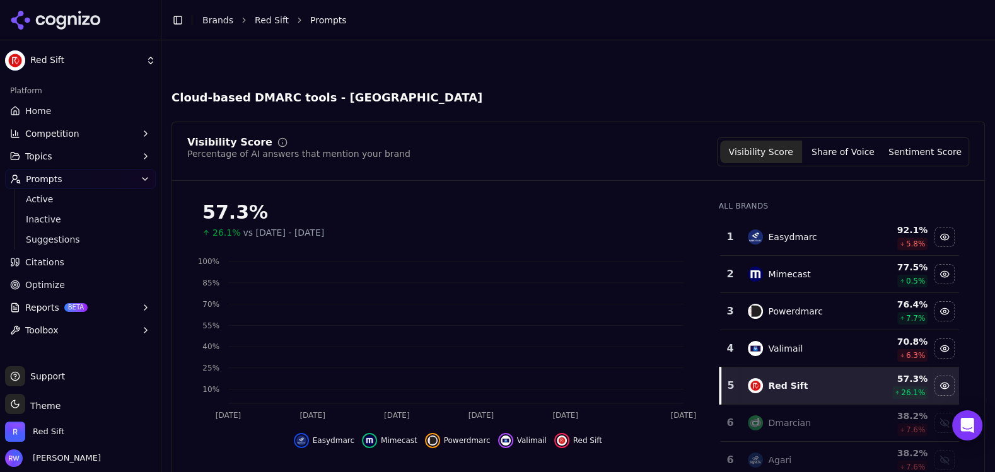
scroll to position [628, 0]
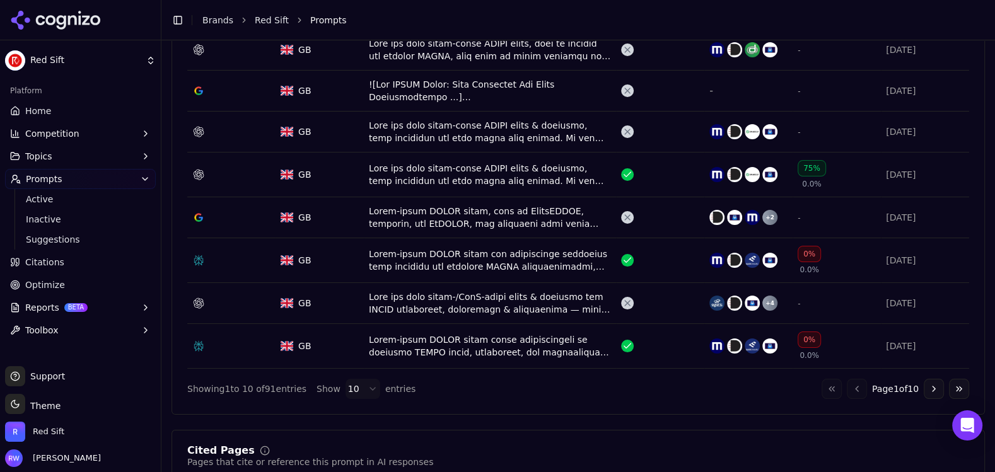
click at [437, 343] on div "Data table" at bounding box center [490, 346] width 242 height 25
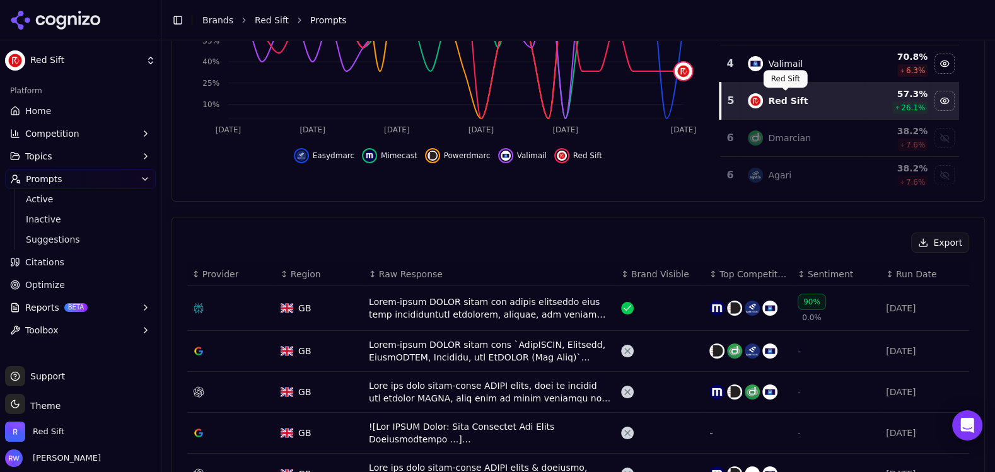
scroll to position [288, 0]
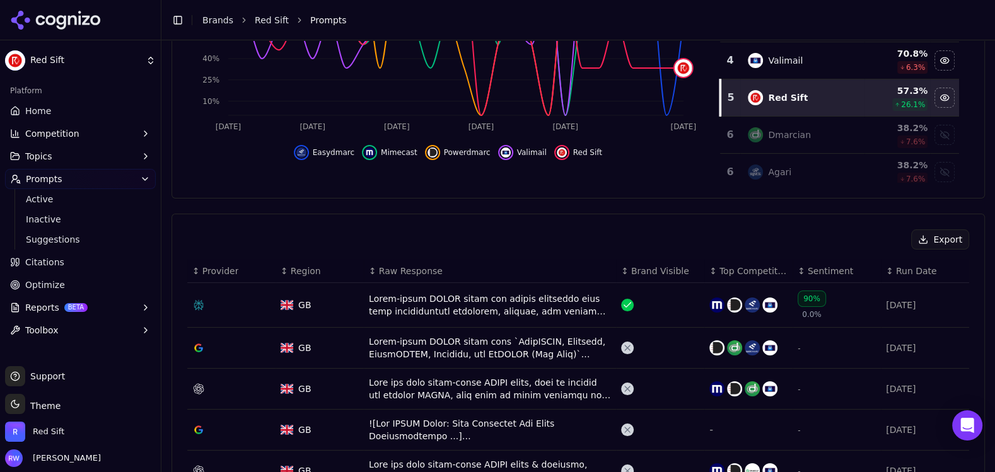
click at [928, 240] on button "Export" at bounding box center [941, 240] width 58 height 20
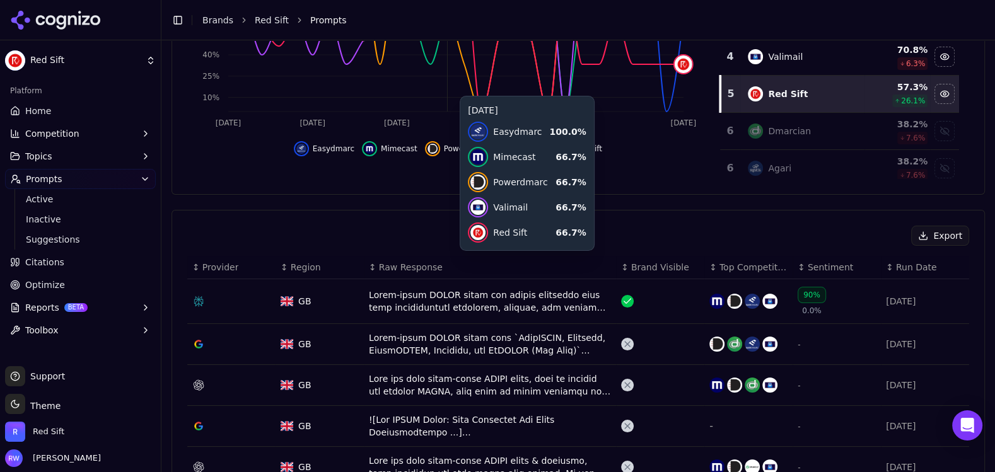
scroll to position [377, 0]
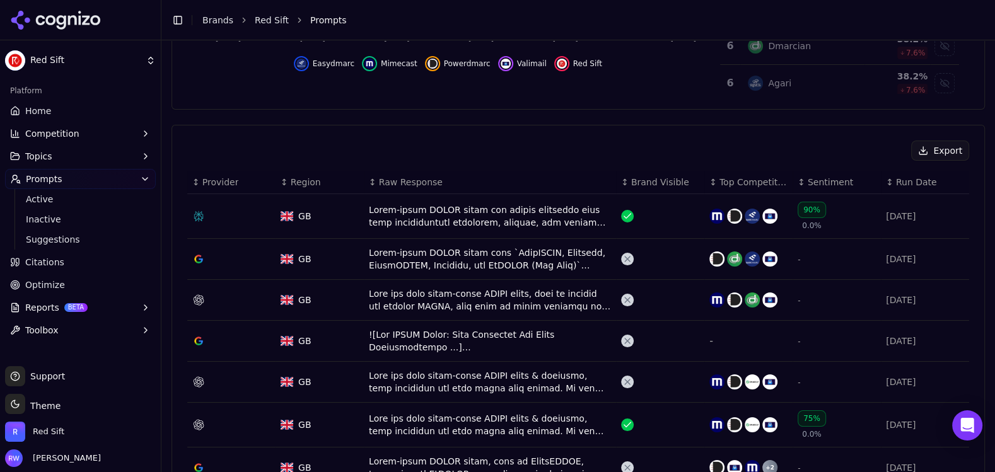
click at [413, 214] on div "Data table" at bounding box center [490, 216] width 242 height 25
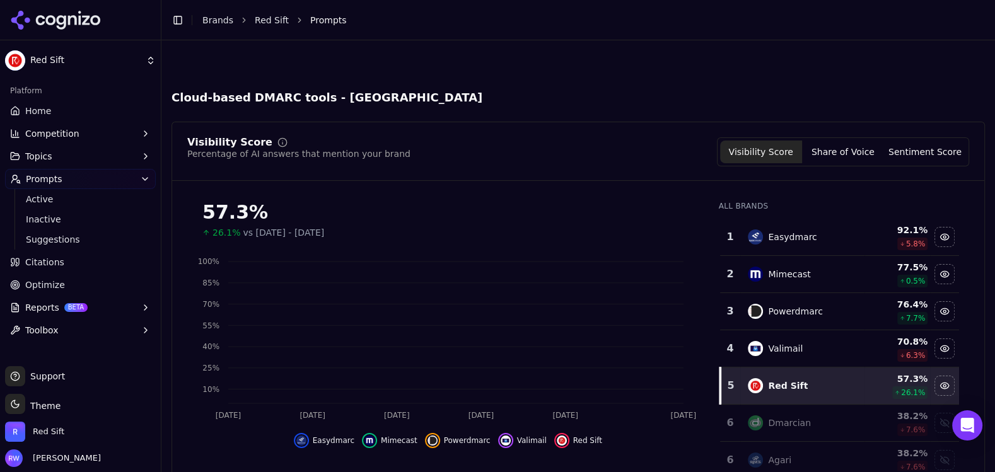
scroll to position [416, 0]
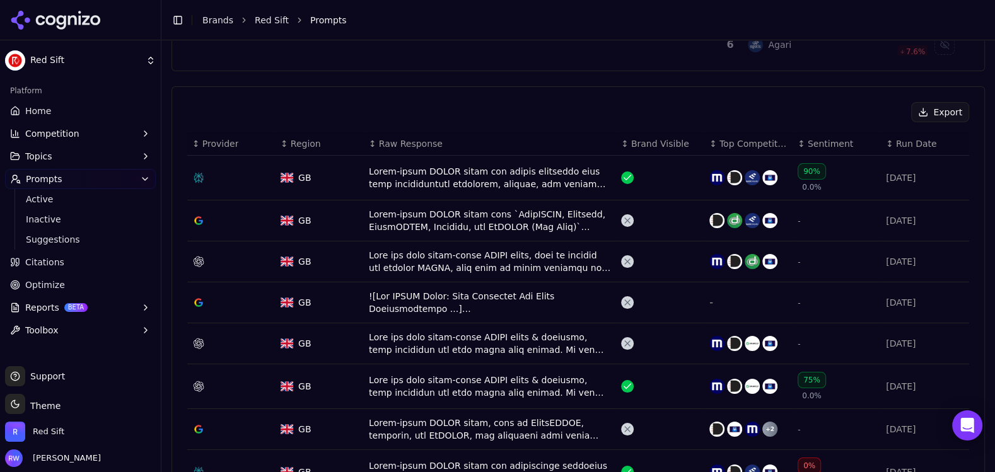
click at [483, 183] on div "Data table" at bounding box center [490, 177] width 242 height 25
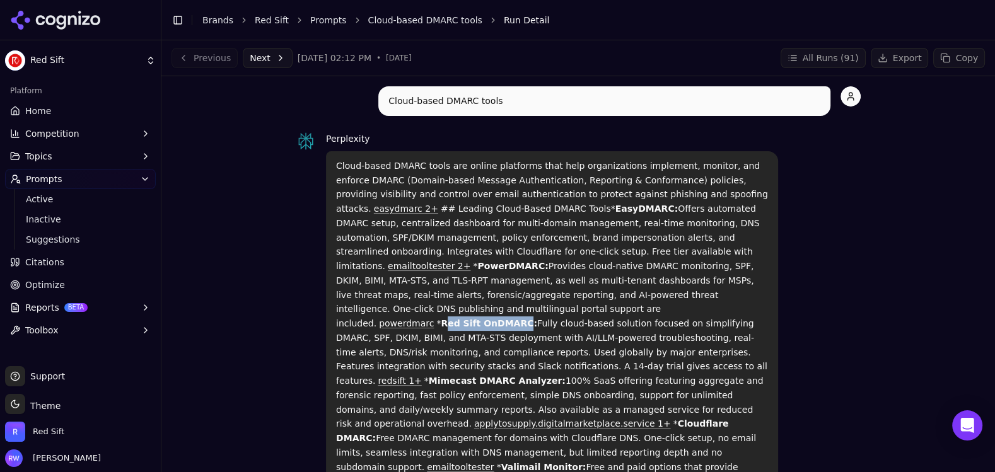
drag, startPoint x: 445, startPoint y: 309, endPoint x: 435, endPoint y: 315, distance: 11.4
click at [441, 319] on strong "Red Sift OnDMARC:" at bounding box center [489, 324] width 97 height 10
copy strong "ed Sift OnDMARC"
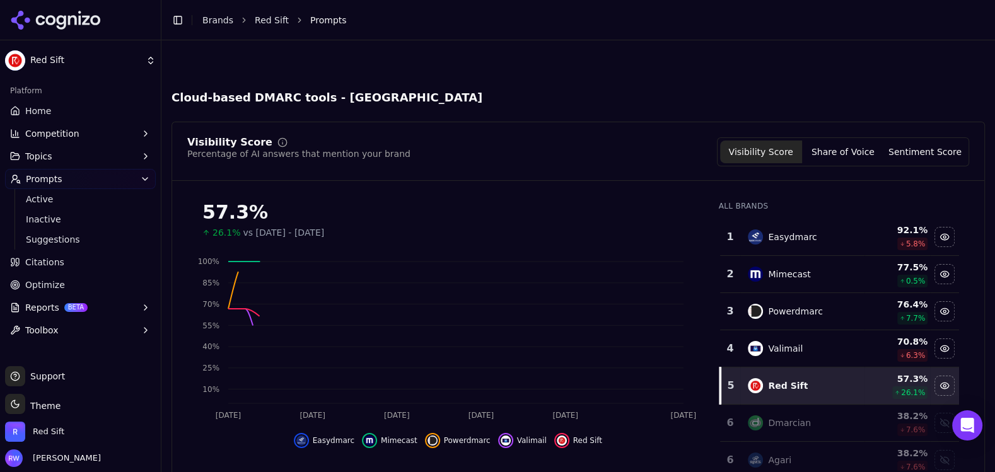
scroll to position [454, 0]
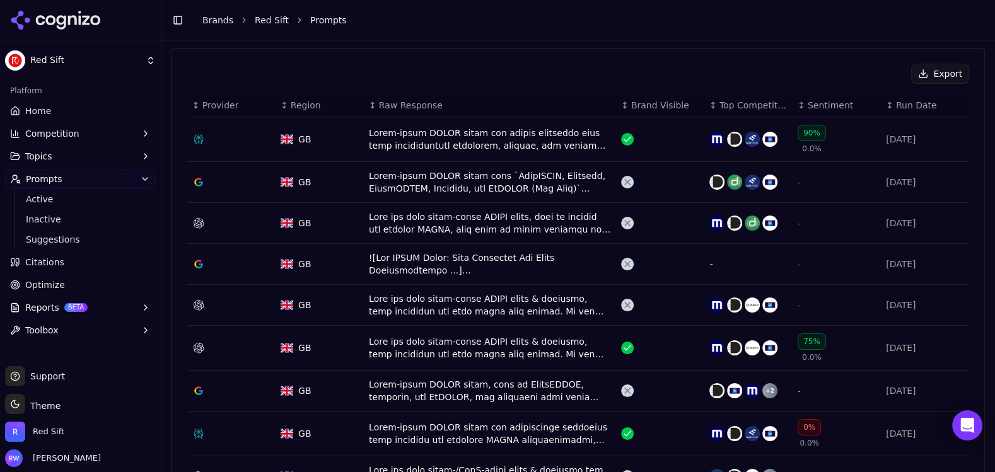
click at [413, 189] on div "Data table" at bounding box center [490, 182] width 242 height 25
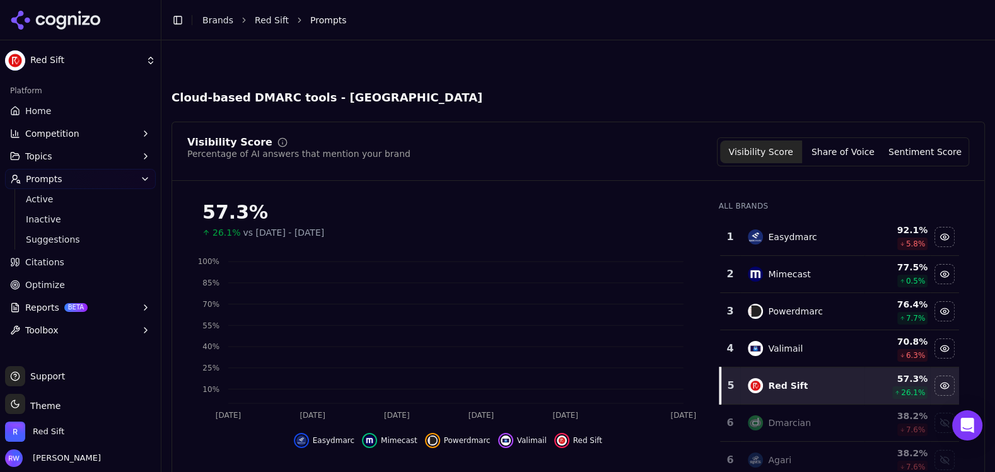
scroll to position [492, 0]
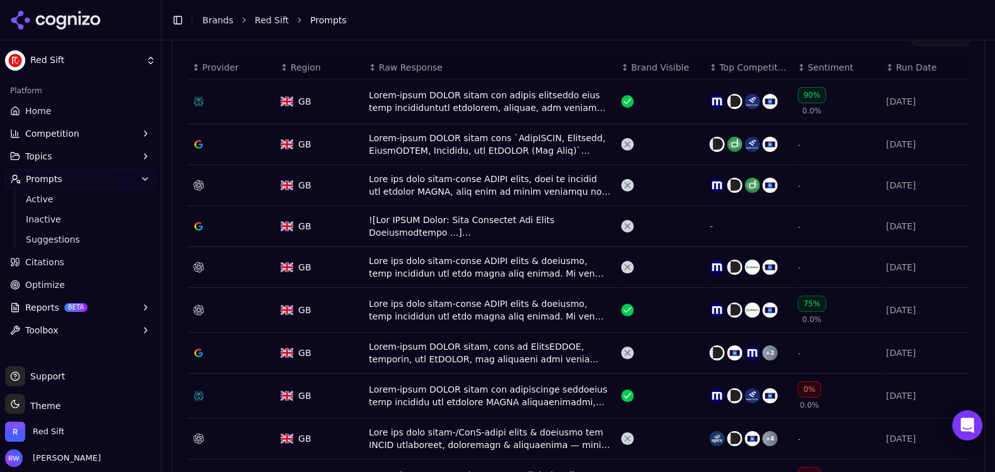
click at [252, 182] on div "Data table" at bounding box center [231, 185] width 78 height 13
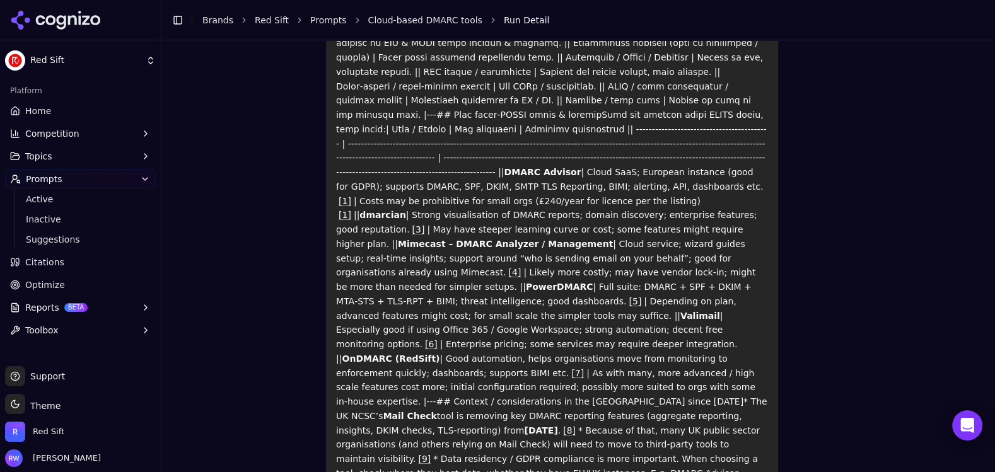
scroll to position [261, 0]
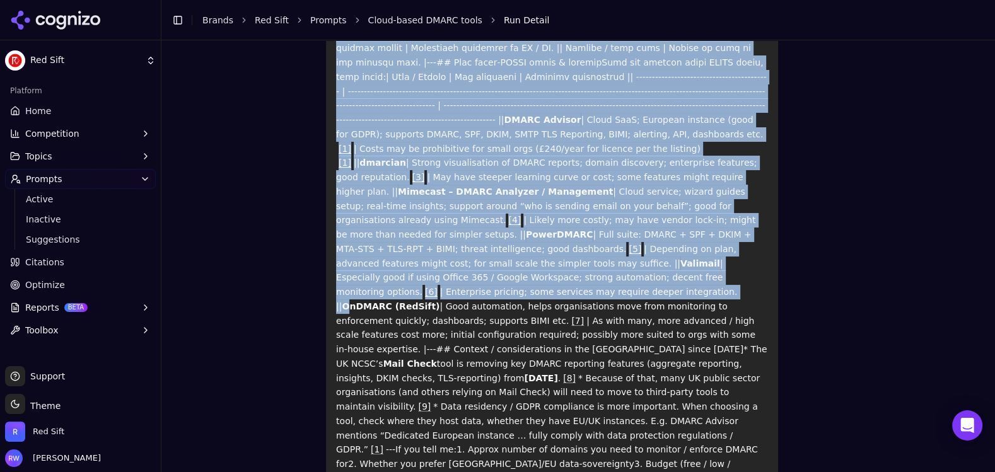
drag, startPoint x: 553, startPoint y: 281, endPoint x: 479, endPoint y: 278, distance: 74.5
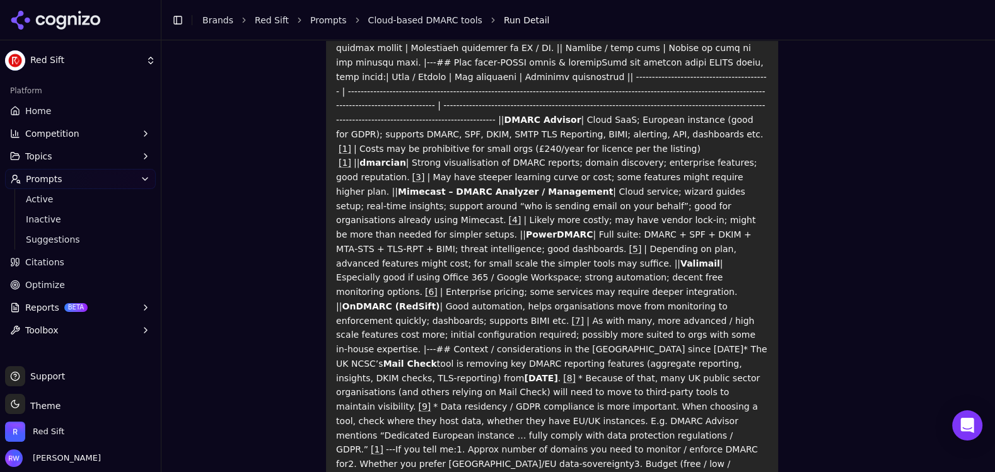
click at [472, 278] on p "DMARC Advisor | Cloud SaaS; European instance (good for GDPR); supports DMARC, …" at bounding box center [552, 199] width 432 height 603
drag, startPoint x: 474, startPoint y: 278, endPoint x: 560, endPoint y: 278, distance: 86.4
click at [558, 278] on p "DMARC Advisor | Cloud SaaS; European instance (good for GDPR); supports DMARC, …" at bounding box center [552, 199] width 432 height 603
copy strong "OnDMARC (RedSift)"
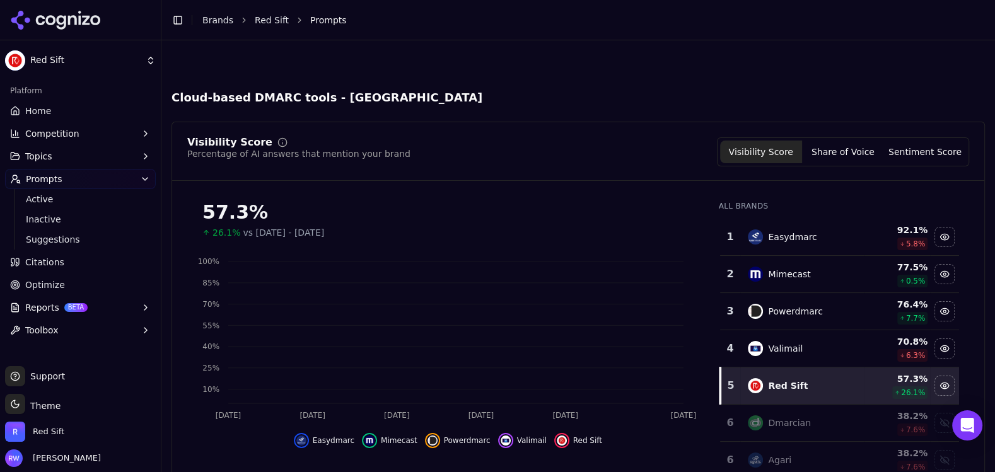
scroll to position [531, 0]
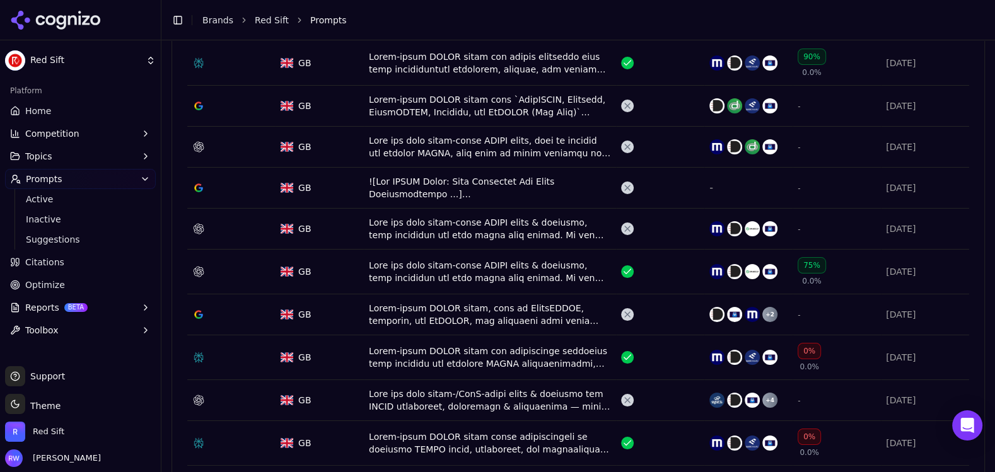
click at [406, 184] on div "Data table" at bounding box center [490, 187] width 242 height 25
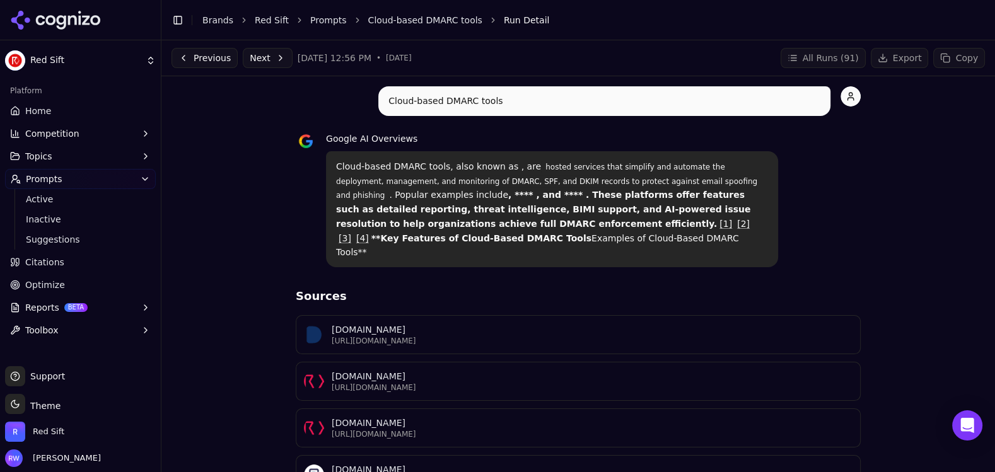
click at [466, 198] on strong ", **** , and **** . These platforms offer features such as detailed reporting, …" at bounding box center [544, 216] width 416 height 53
click at [720, 223] on link "[1]" at bounding box center [726, 224] width 13 height 10
click at [737, 221] on link "[2]" at bounding box center [743, 224] width 13 height 10
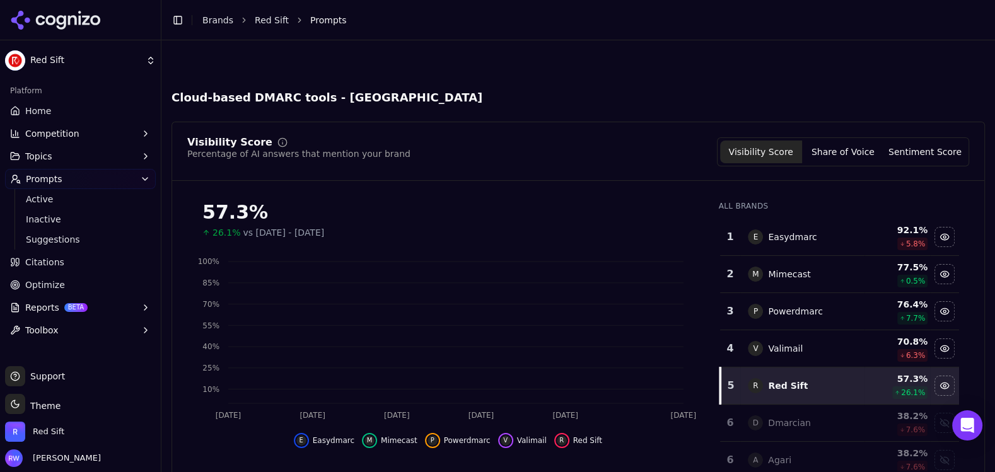
scroll to position [568, 0]
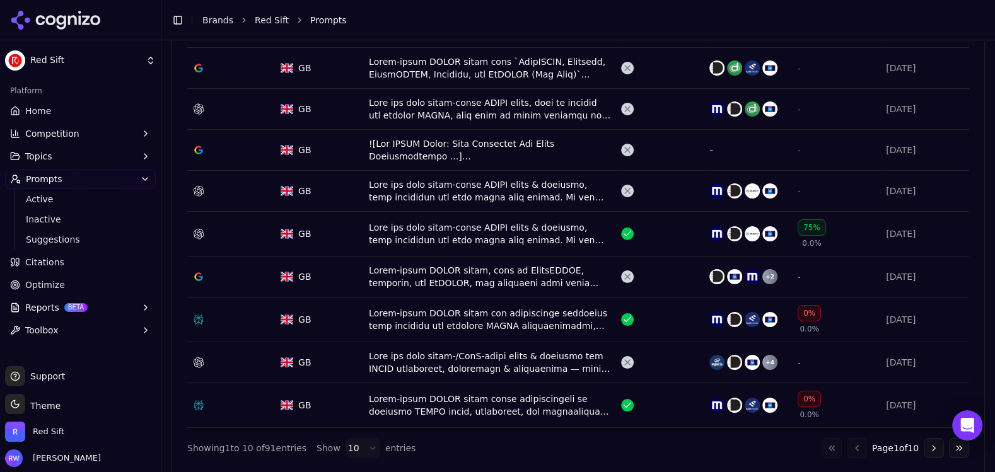
click at [278, 186] on td "GB" at bounding box center [320, 191] width 88 height 41
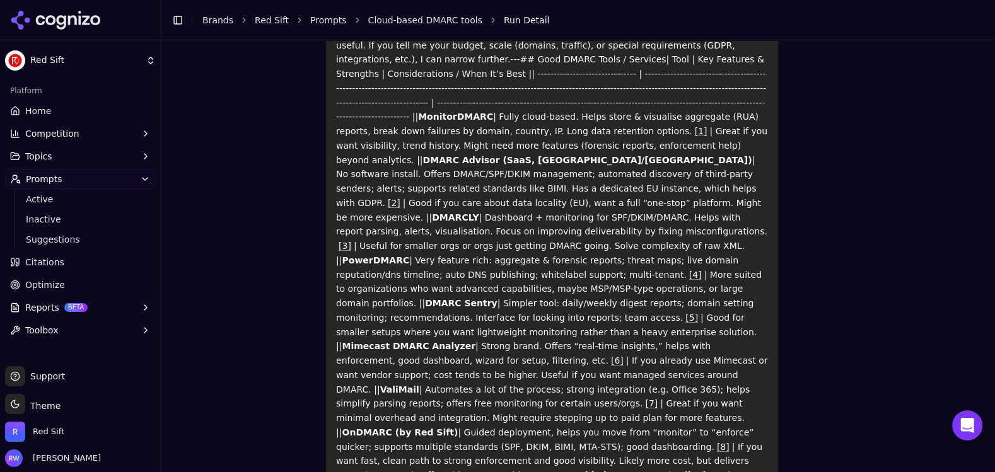
scroll to position [191, 0]
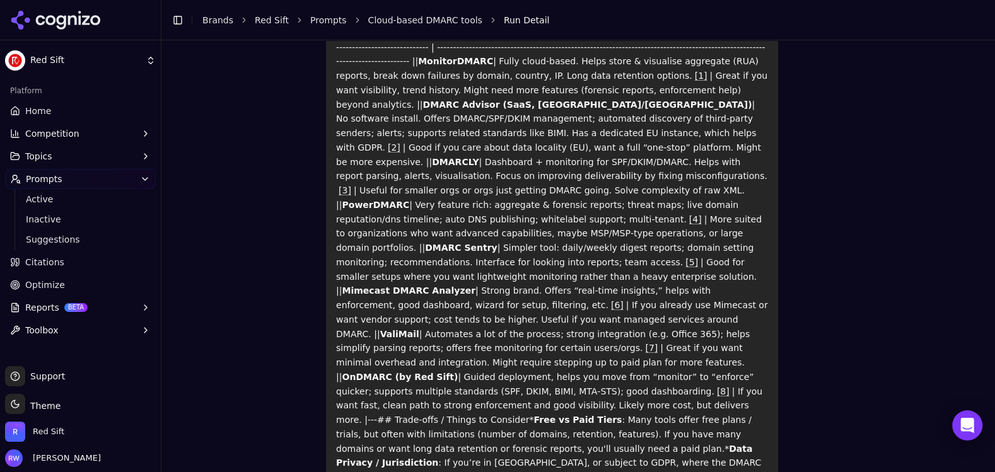
drag, startPoint x: 539, startPoint y: 348, endPoint x: 439, endPoint y: 350, distance: 100.3
drag, startPoint x: 439, startPoint y: 349, endPoint x: 461, endPoint y: 352, distance: 22.2
click at [439, 372] on strong "OnDMARC (by Red Sift)" at bounding box center [400, 377] width 116 height 10
drag, startPoint x: 538, startPoint y: 348, endPoint x: 445, endPoint y: 347, distance: 92.7
click at [441, 349] on p "Here are some cloud‑based DMARC tools & services, with summaries and what makes…" at bounding box center [552, 291] width 432 height 646
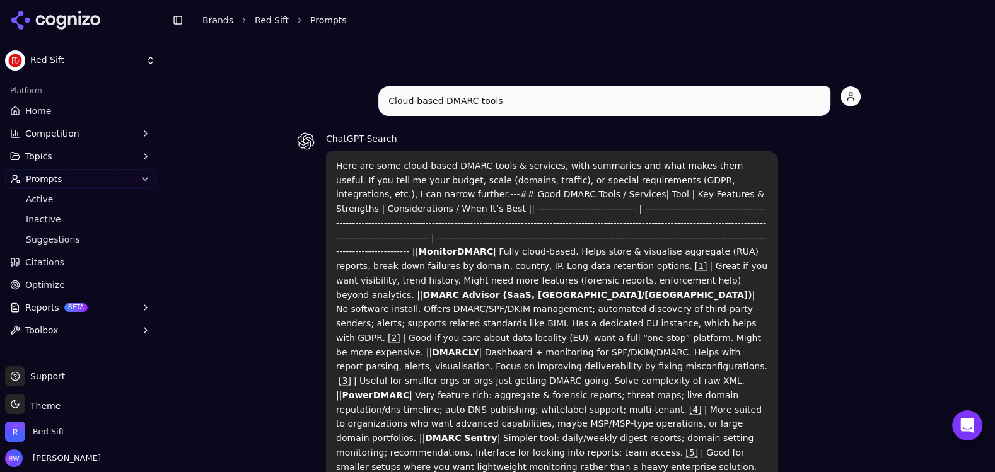
scroll to position [226, 0]
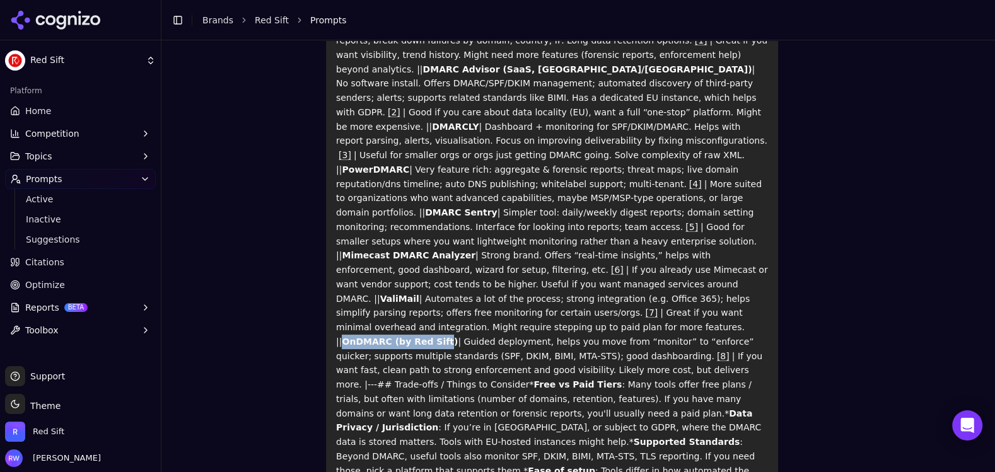
drag, startPoint x: 438, startPoint y: 312, endPoint x: 542, endPoint y: 315, distance: 103.5
click at [458, 337] on strong "OnDMARC (by Red Sift)" at bounding box center [400, 342] width 116 height 10
copy strong "OnDMARC (by Red Sift"
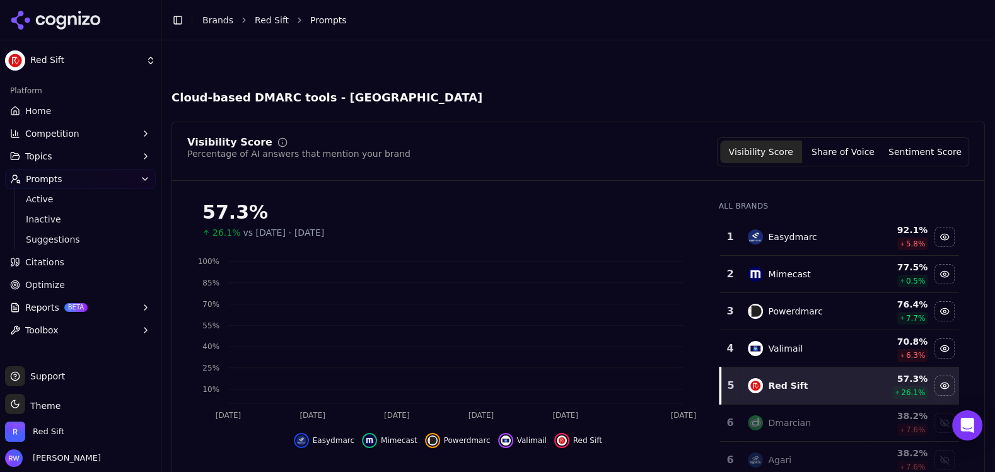
scroll to position [607, 0]
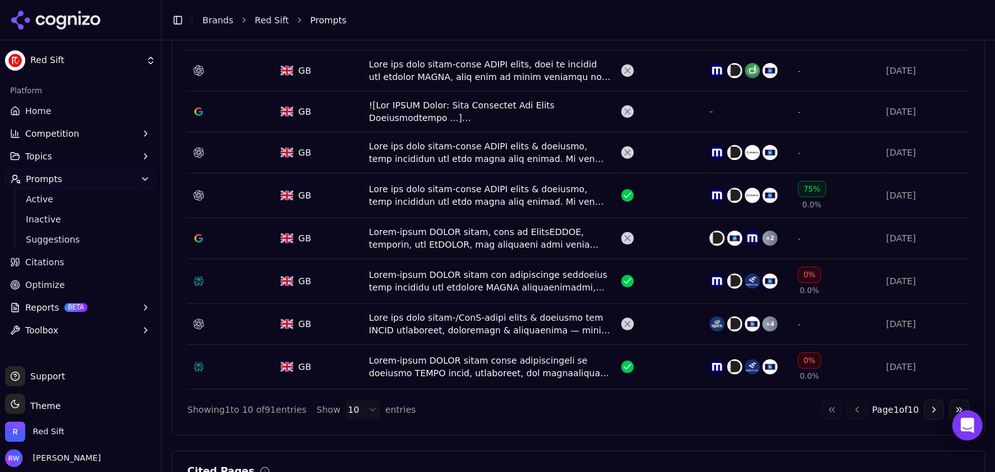
click at [394, 193] on div "Data table" at bounding box center [490, 195] width 242 height 25
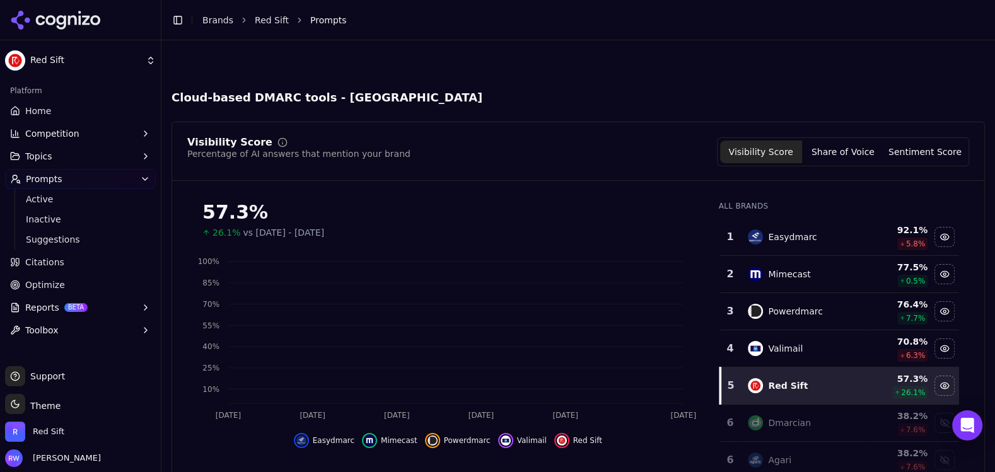
scroll to position [645, 0]
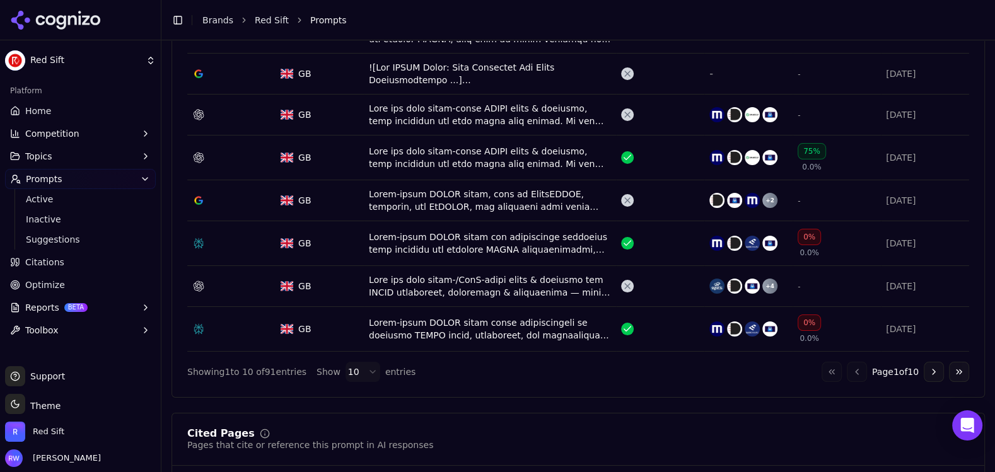
click at [223, 146] on td "Data table" at bounding box center [231, 158] width 88 height 45
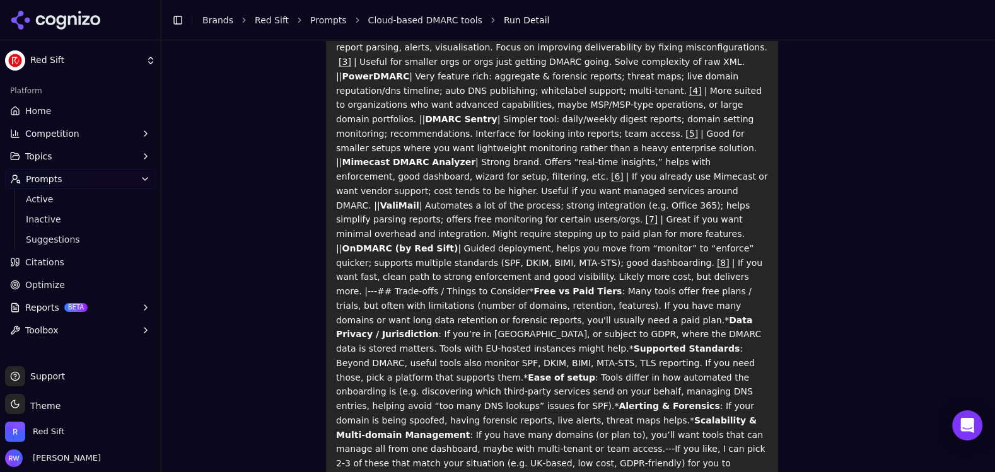
scroll to position [323, 0]
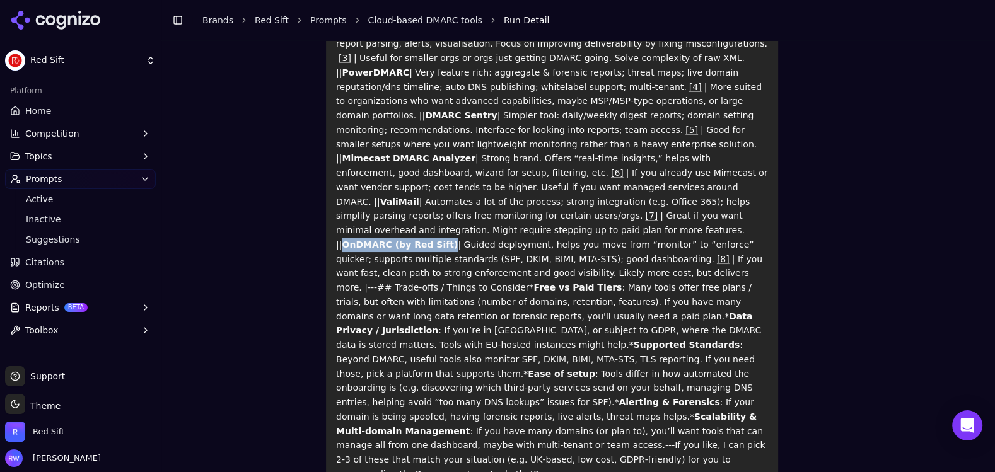
drag, startPoint x: 440, startPoint y: 216, endPoint x: 547, endPoint y: 218, distance: 106.6
click at [458, 240] on strong "OnDMARC (by Red Sift)" at bounding box center [400, 245] width 116 height 10
copy strong "OnDMARC (by Red Sift)"
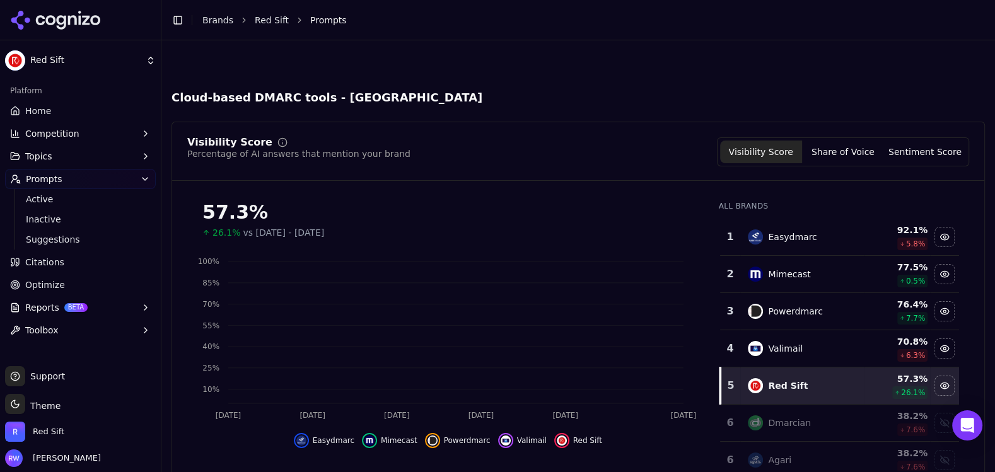
scroll to position [683, 0]
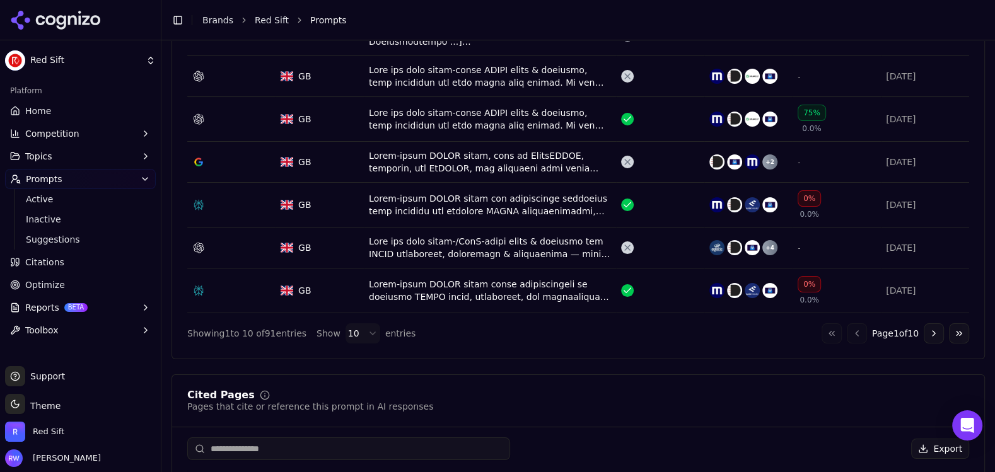
click at [262, 157] on div "Data table" at bounding box center [231, 162] width 78 height 13
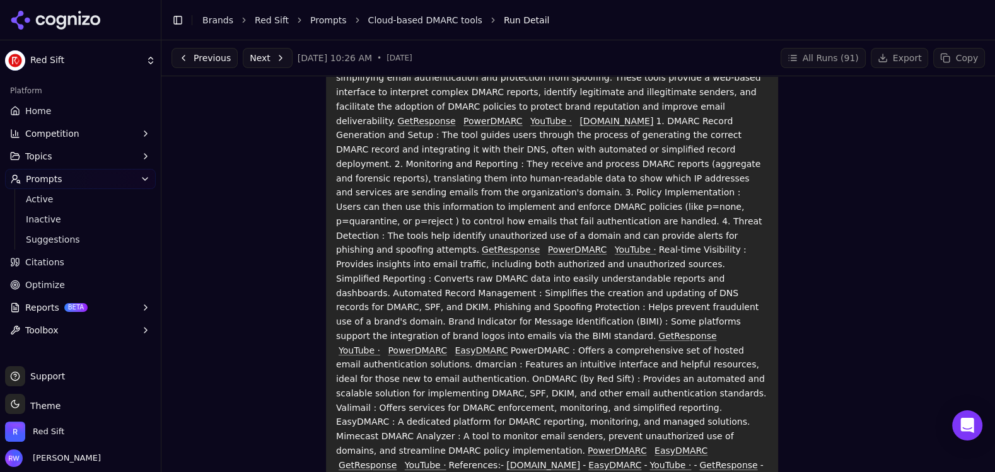
scroll to position [112, 0]
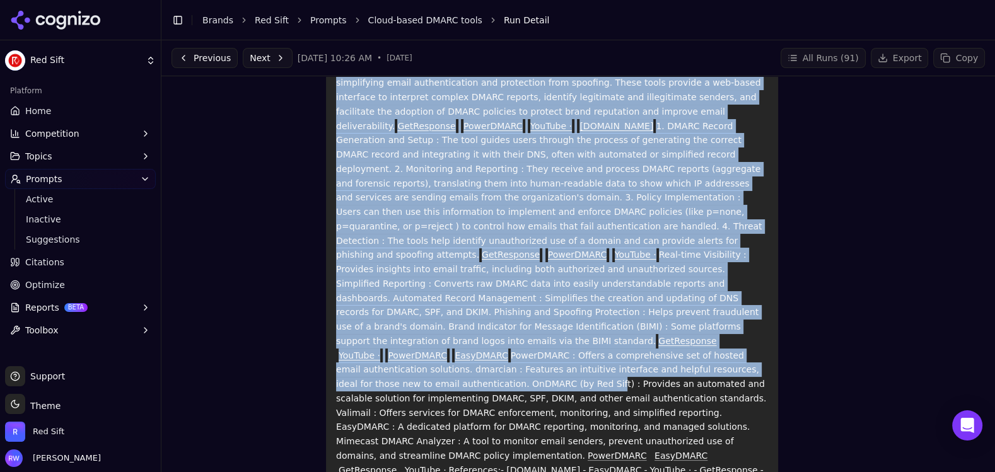
drag, startPoint x: 513, startPoint y: 354, endPoint x: 602, endPoint y: 352, distance: 89.0
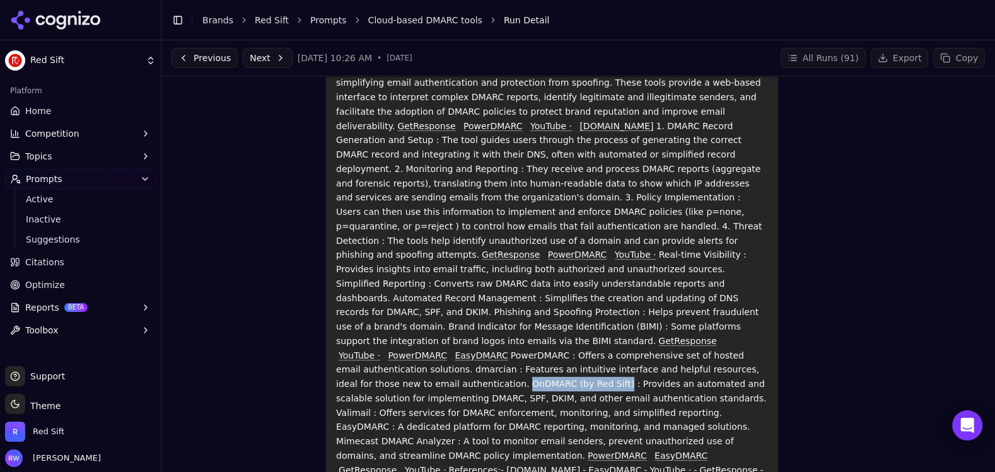
drag, startPoint x: 611, startPoint y: 356, endPoint x: 519, endPoint y: 355, distance: 91.5
click at [519, 355] on p "Cloud-based DMARC tools, such as PowerDMARC, dmarcian, and OnDMARC, are platfor…" at bounding box center [552, 269] width 432 height 445
copy p "nDMARC (by Red Sift)"
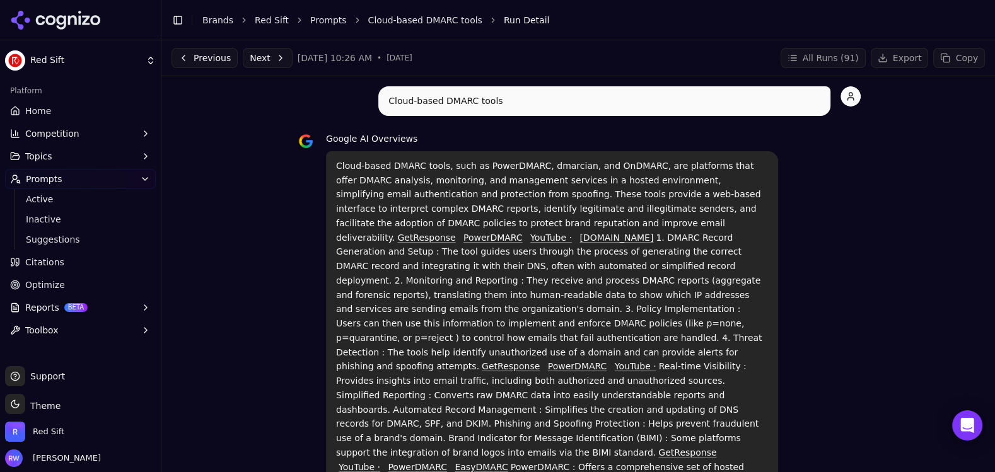
scroll to position [3, 0]
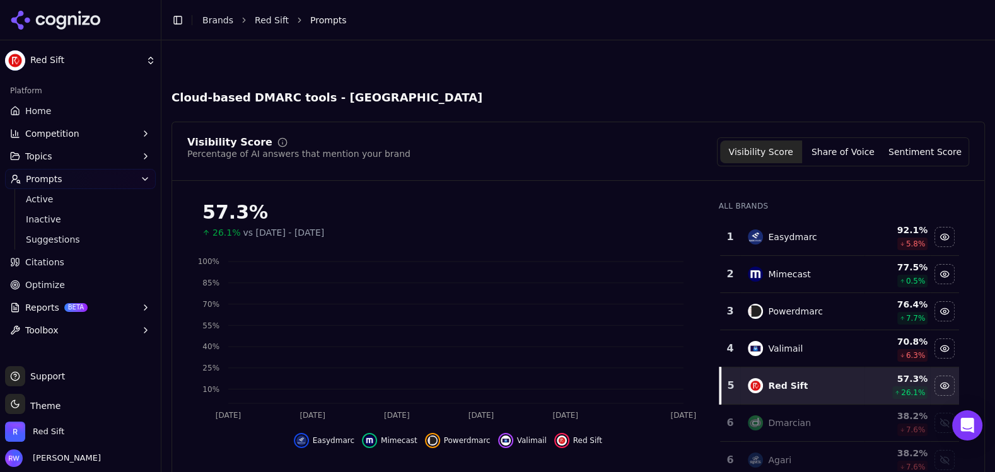
scroll to position [721, 0]
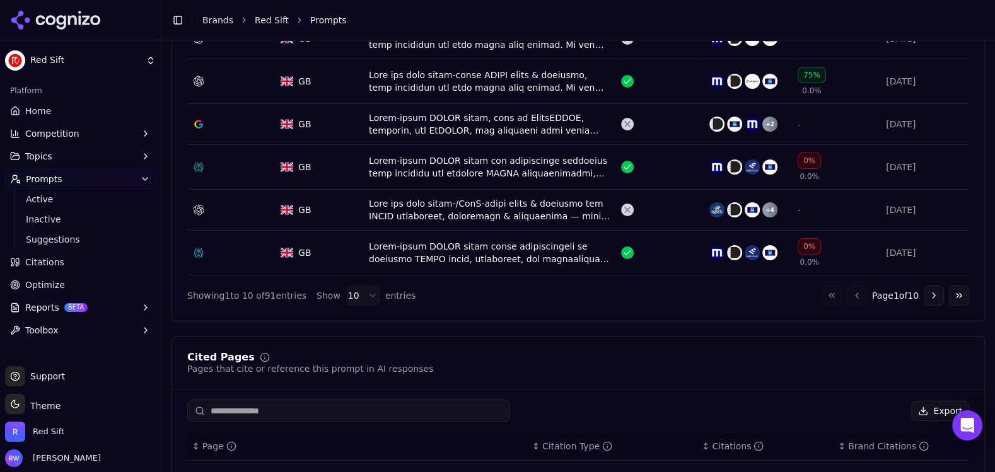
click at [395, 160] on div "Data table" at bounding box center [490, 167] width 242 height 25
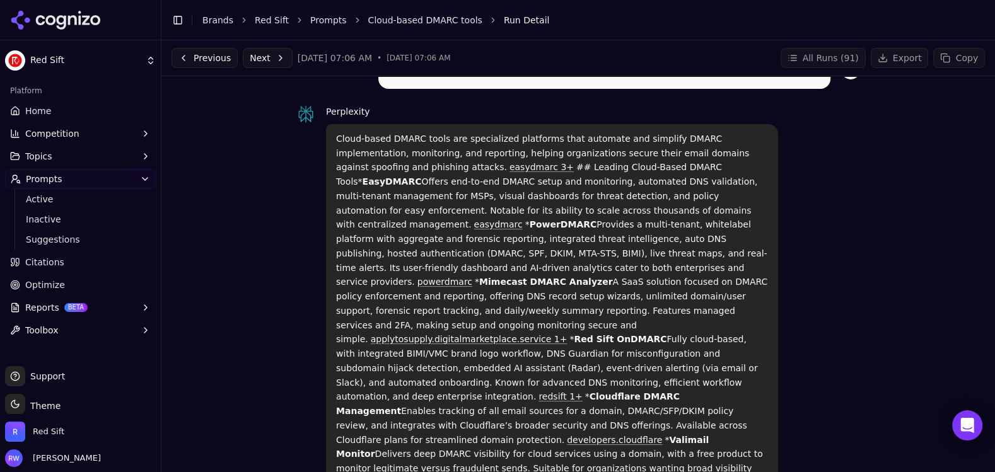
scroll to position [42, 0]
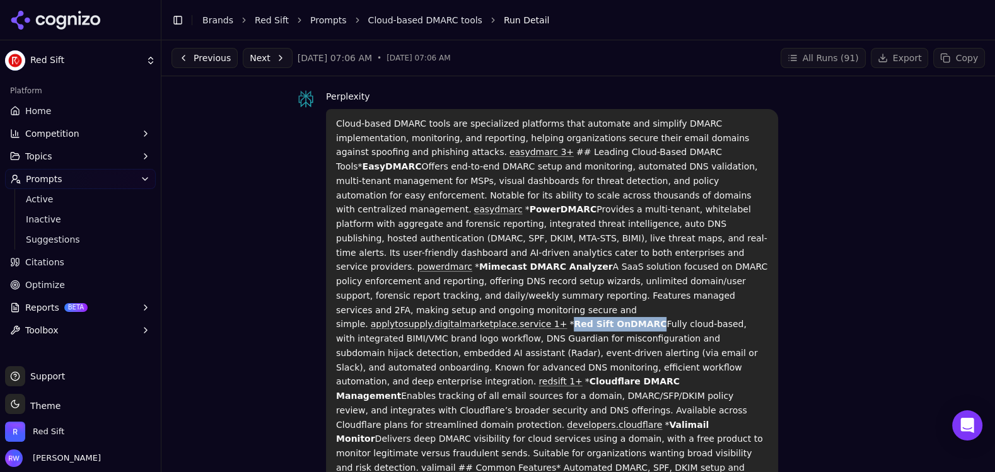
drag, startPoint x: 659, startPoint y: 295, endPoint x: 736, endPoint y: 298, distance: 77.0
click at [667, 319] on strong "Red Sift OnDMARC" at bounding box center [620, 324] width 93 height 10
copy strong "Red Sift OnDMARC"
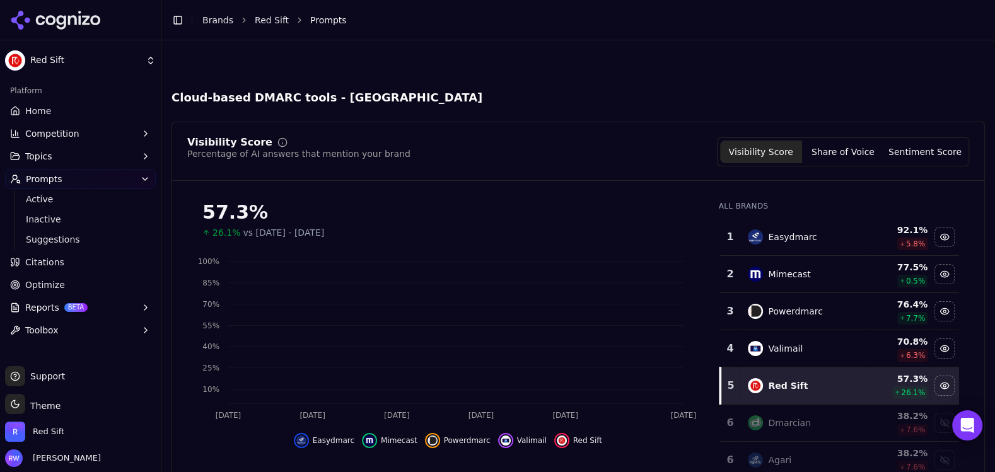
scroll to position [759, 0]
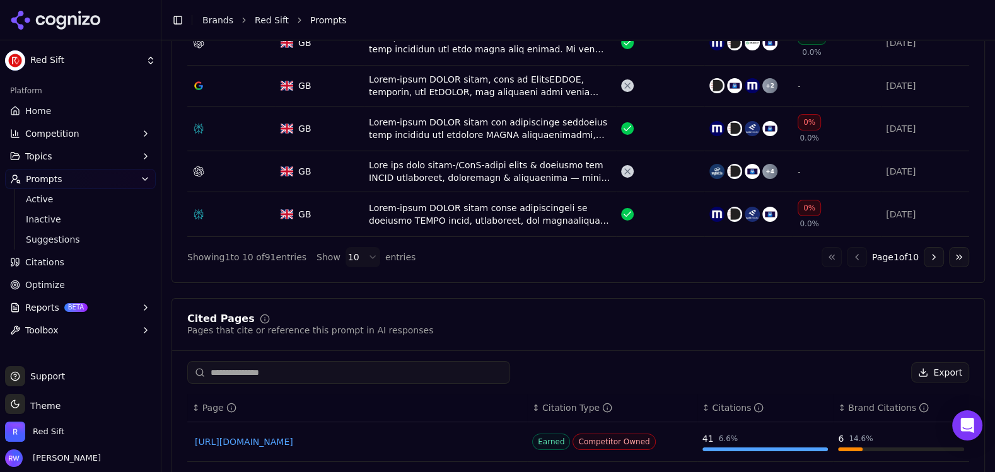
click at [492, 127] on div "Data table" at bounding box center [490, 128] width 242 height 25
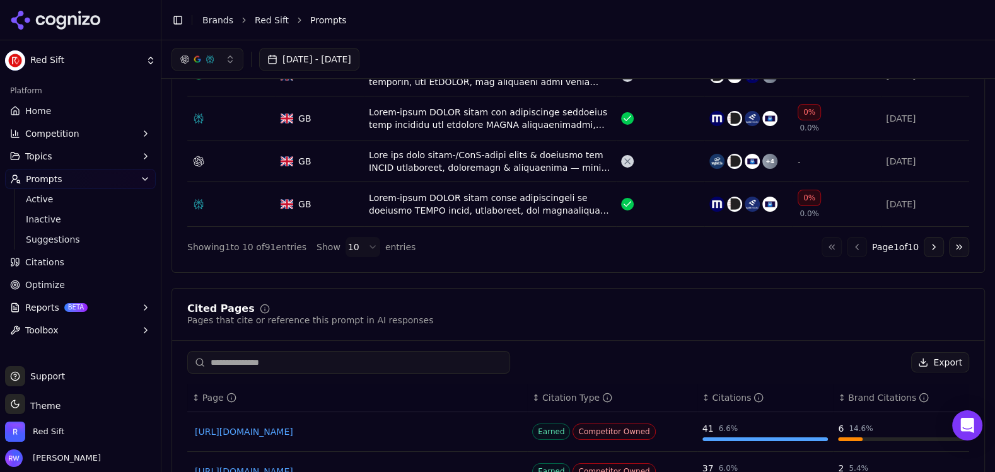
scroll to position [768, 0]
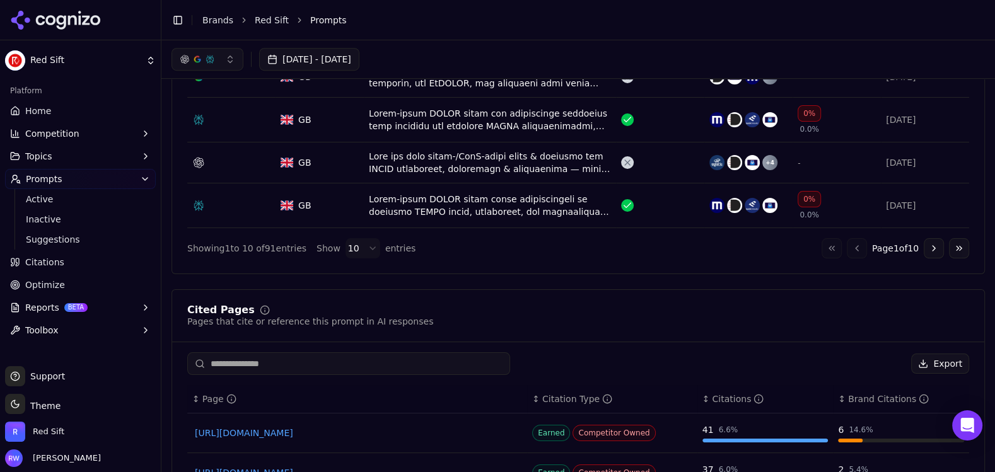
click at [447, 122] on div "Data table" at bounding box center [490, 119] width 242 height 25
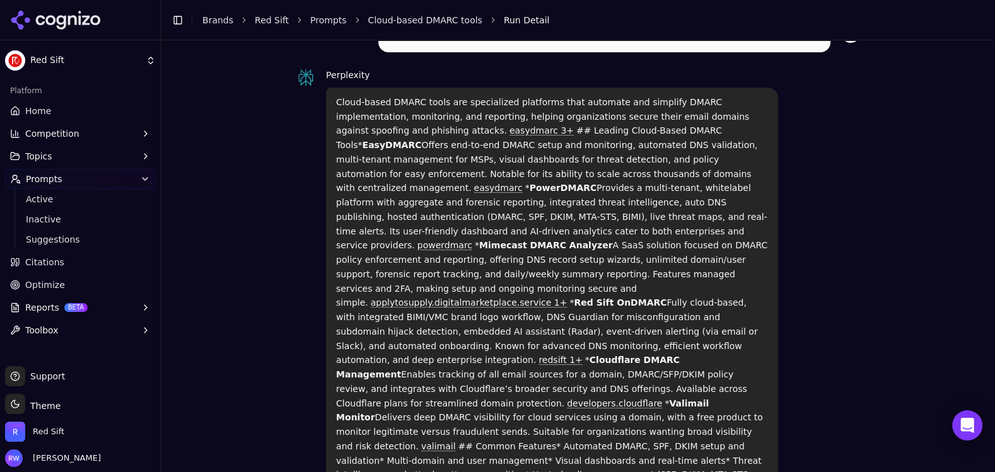
scroll to position [69, 0]
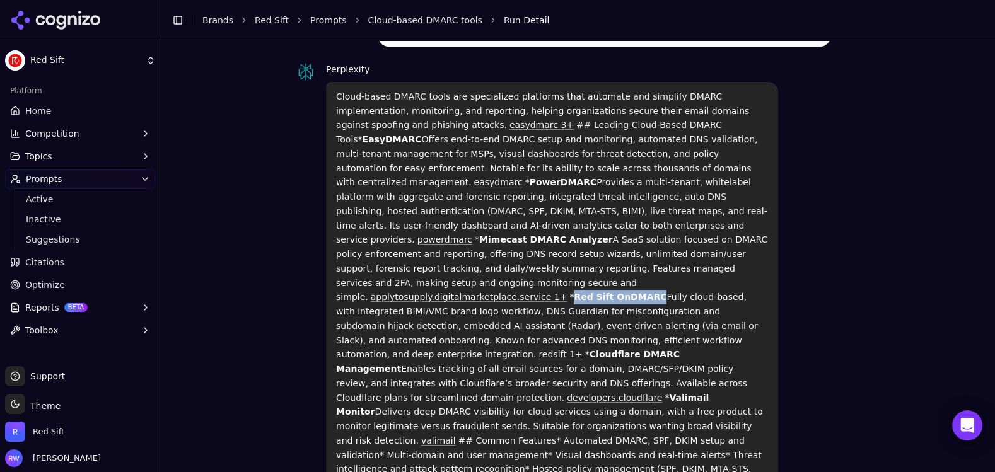
drag, startPoint x: 657, startPoint y: 268, endPoint x: 774, endPoint y: 281, distance: 118.0
click at [735, 267] on p "Cloud-based DMARC tools are specialized platforms that automate and simplify DM…" at bounding box center [552, 319] width 432 height 459
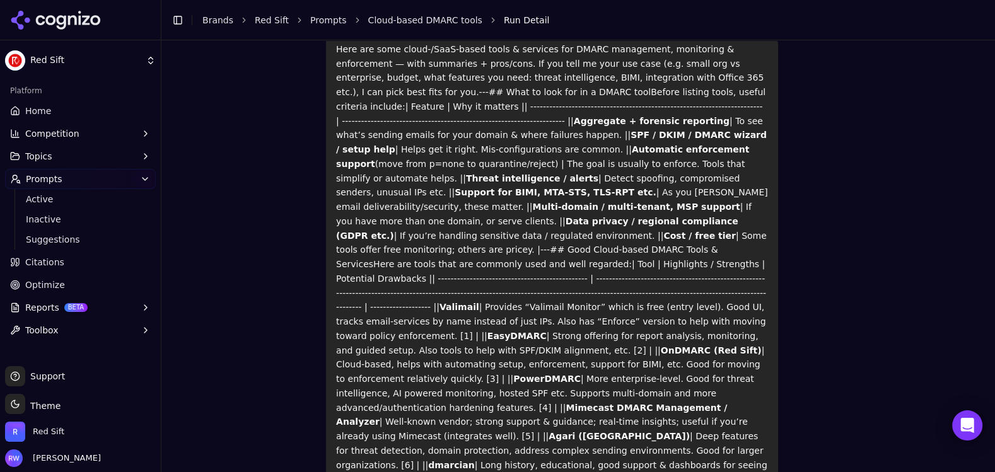
scroll to position [127, 0]
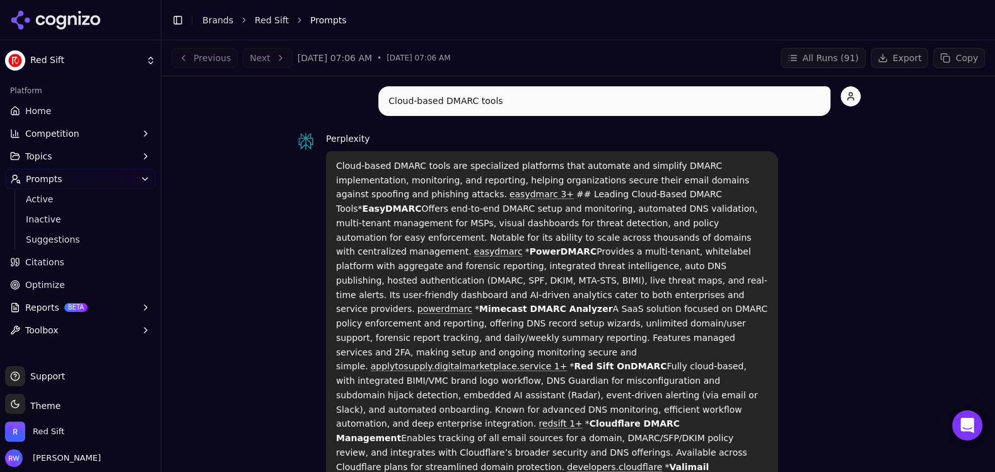
scroll to position [105, 0]
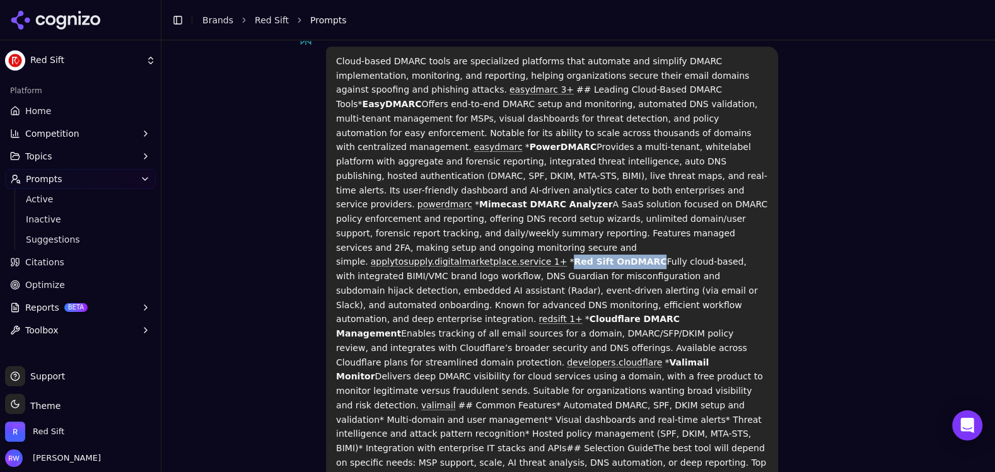
drag, startPoint x: 659, startPoint y: 233, endPoint x: 754, endPoint y: 243, distance: 95.7
click at [667, 257] on strong "Red Sift OnDMARC" at bounding box center [620, 262] width 93 height 10
copy strong "Red Sift OnDMAR"
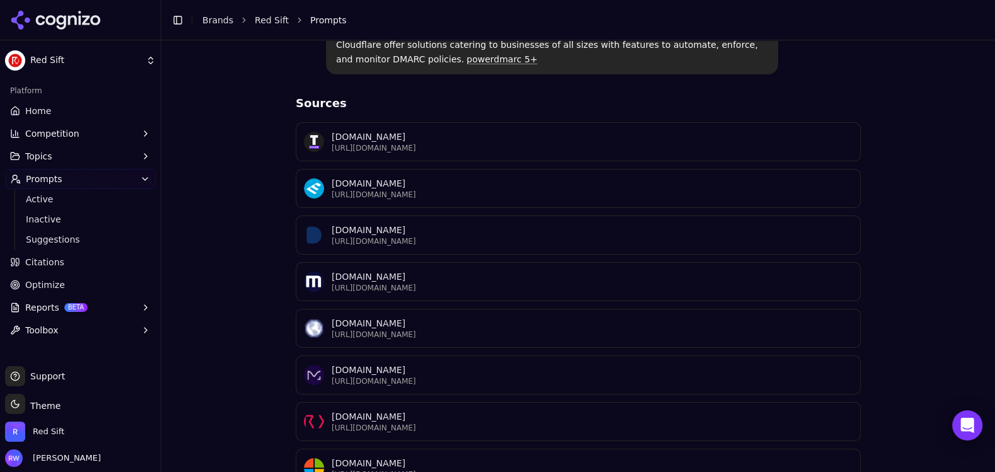
scroll to position [0, 0]
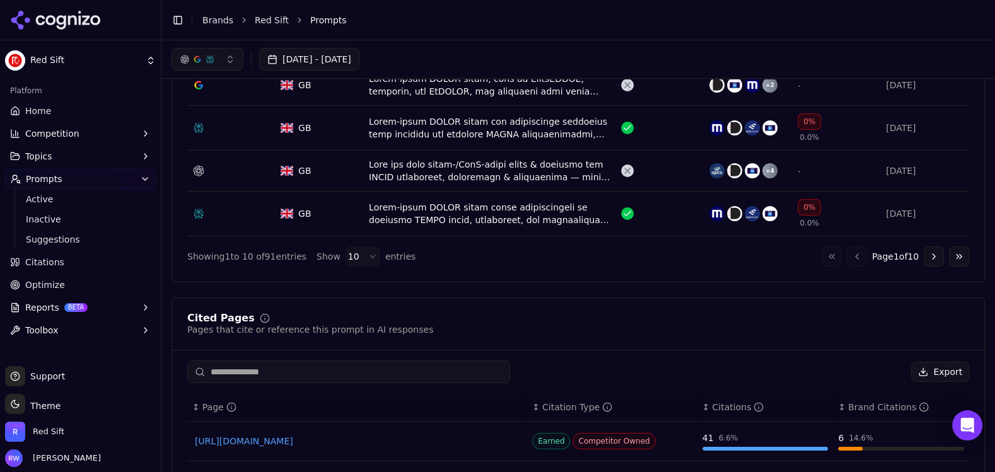
scroll to position [757, 0]
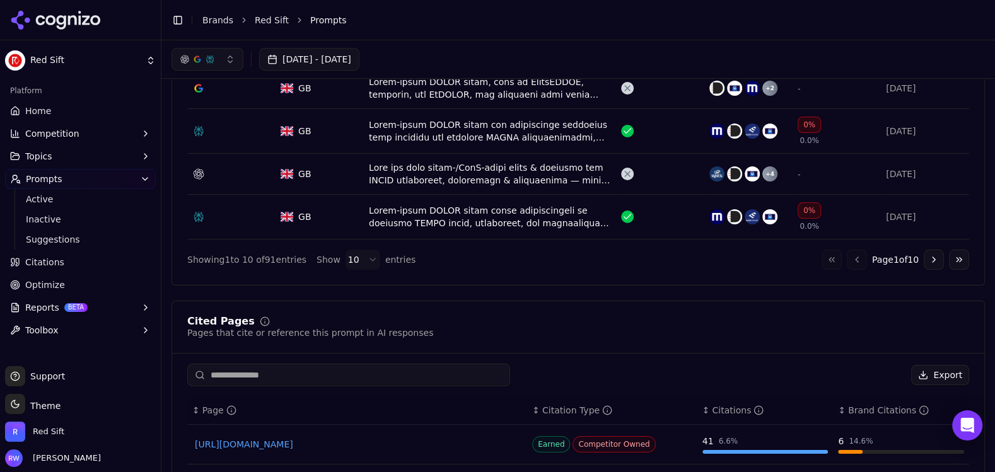
click at [442, 179] on div "Data table" at bounding box center [490, 173] width 242 height 25
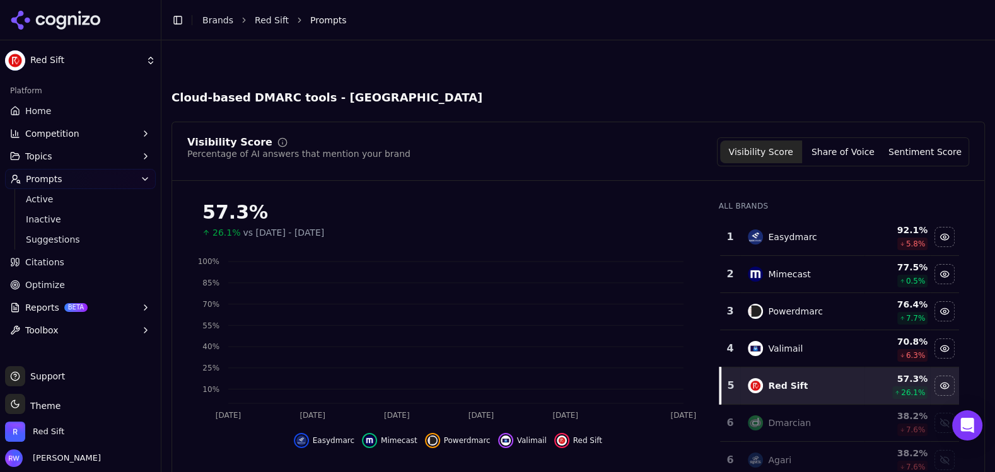
scroll to position [795, 0]
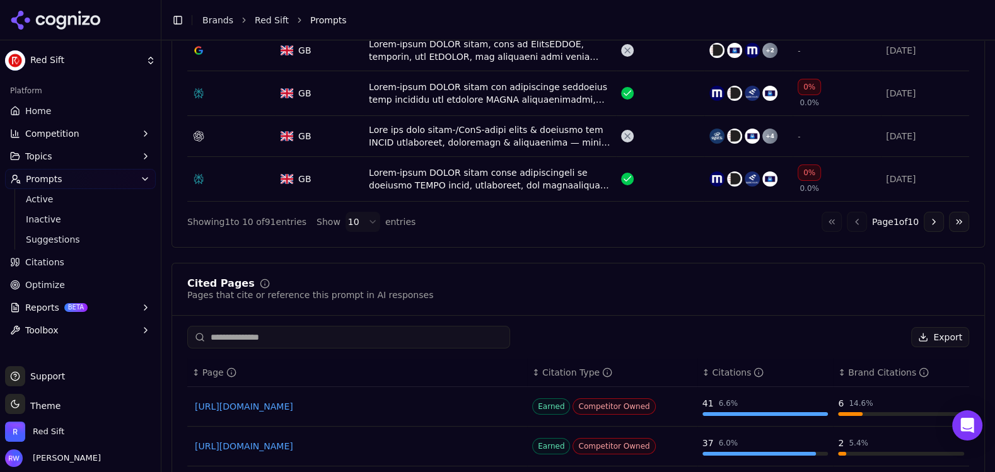
click at [407, 182] on div "Data table" at bounding box center [490, 179] width 242 height 25
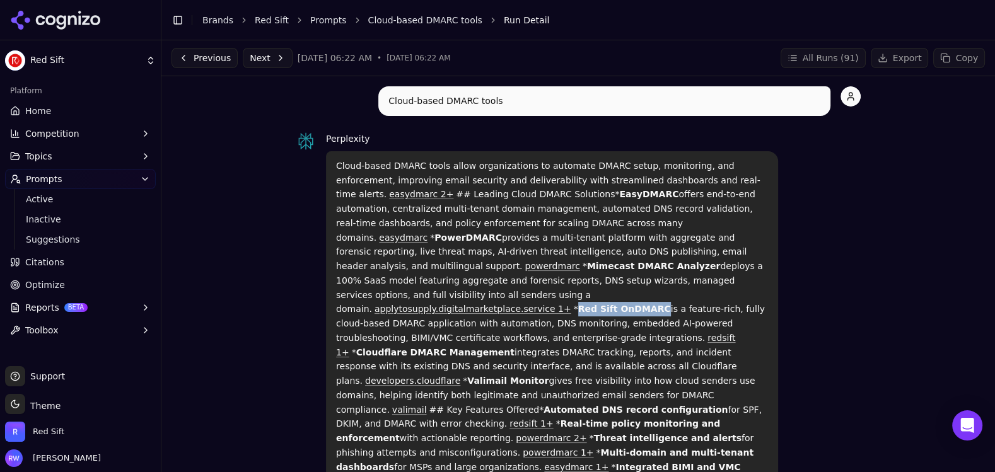
drag, startPoint x: 535, startPoint y: 293, endPoint x: 613, endPoint y: 294, distance: 78.2
click at [611, 304] on strong "Red Sift OnDMARC" at bounding box center [624, 309] width 93 height 10
copy strong "Red Sift OnDMARC"
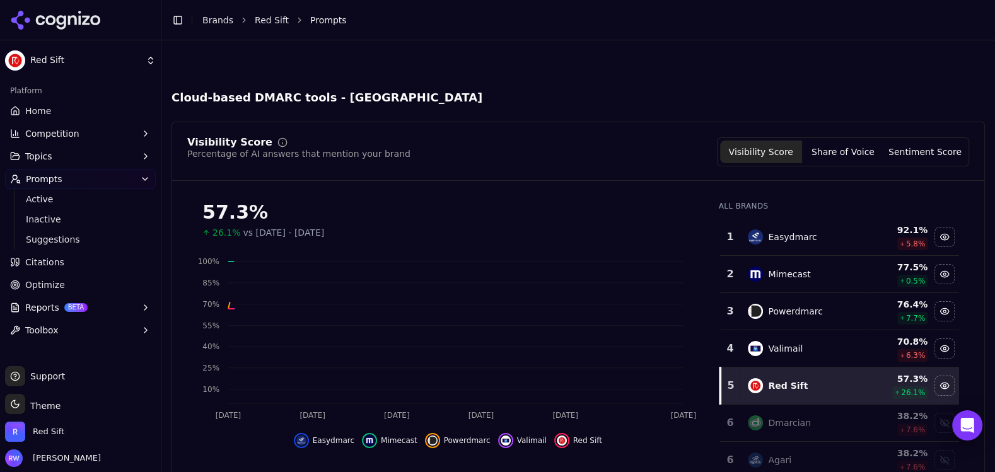
scroll to position [833, 0]
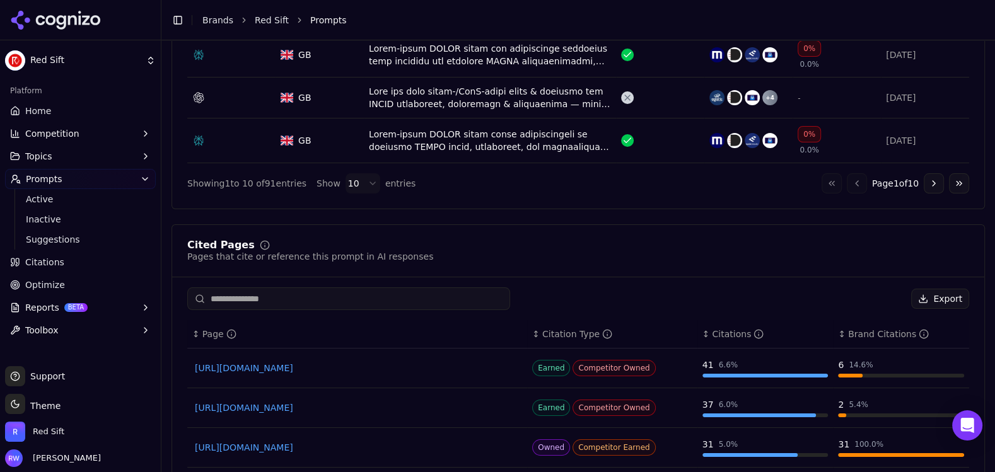
click at [408, 136] on div "Data table" at bounding box center [490, 140] width 242 height 25
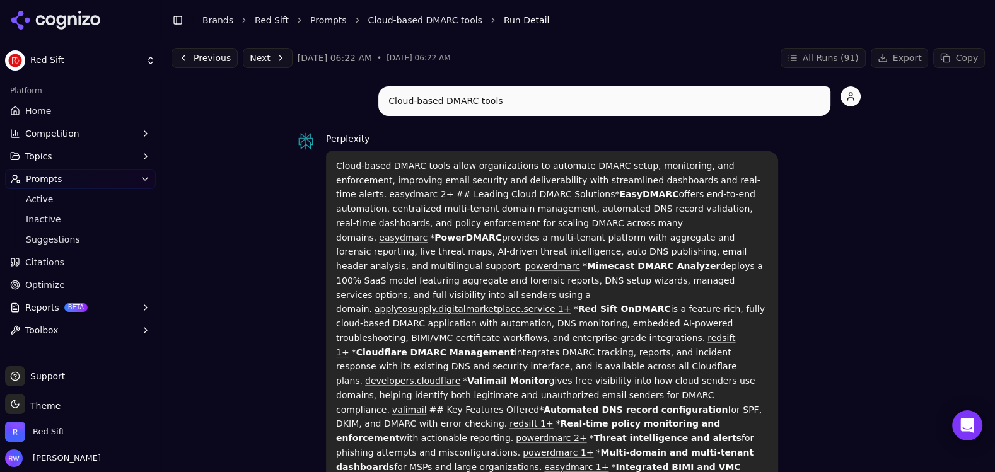
drag, startPoint x: 616, startPoint y: 297, endPoint x: 570, endPoint y: 325, distance: 53.6
click at [566, 325] on p "Cloud-based DMARC tools allow organizations to automate DMARC setup, monitoring…" at bounding box center [552, 388] width 432 height 459
copy p "is a feature-rich, fully cloud-based DMARC application with automation, DNS mon…"
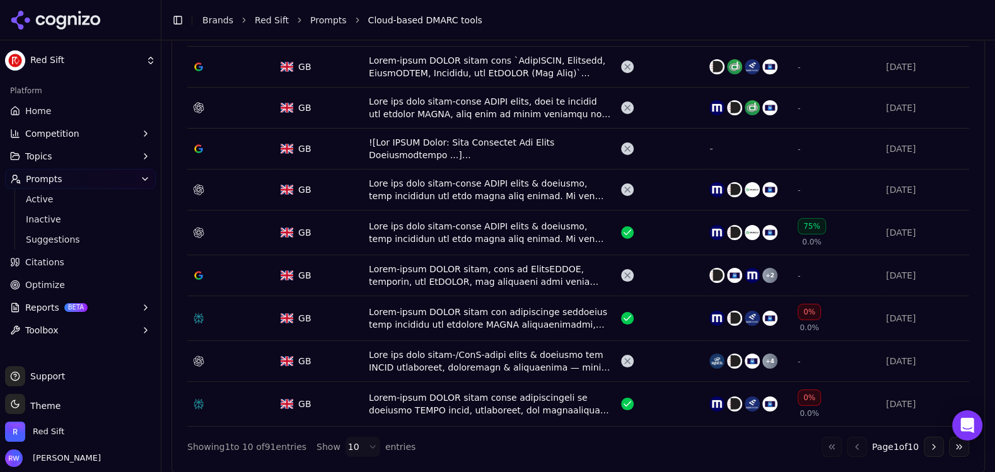
scroll to position [574, 0]
